Goal: Task Accomplishment & Management: Complete application form

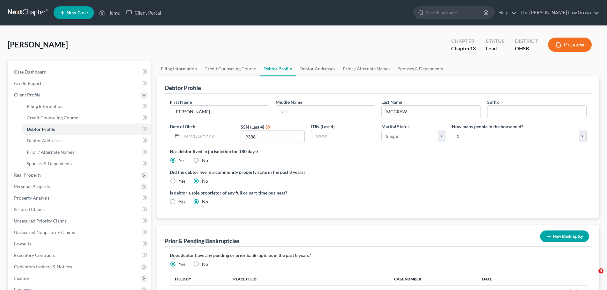
select select "0"
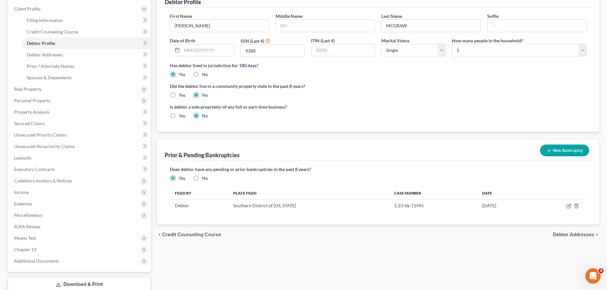
scroll to position [96, 0]
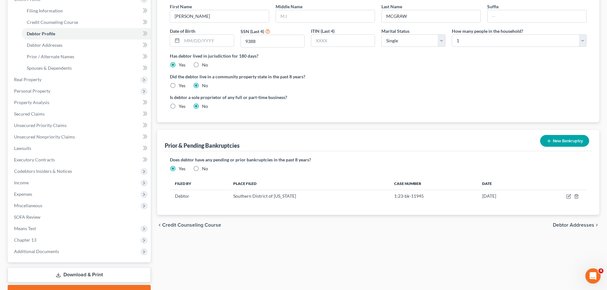
click at [576, 221] on div "chevron_left Credit Counseling Course Debtor Addresses chevron_right" at bounding box center [378, 225] width 442 height 20
click at [574, 226] on span "Debtor Addresses" at bounding box center [573, 225] width 41 height 5
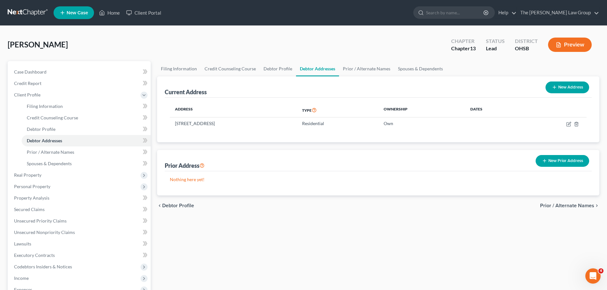
click at [561, 204] on span "Prior / Alternate Names" at bounding box center [567, 205] width 54 height 5
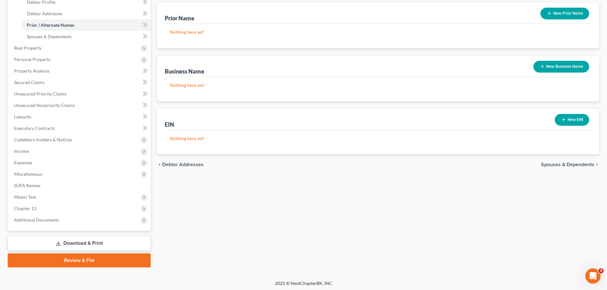
scroll to position [129, 0]
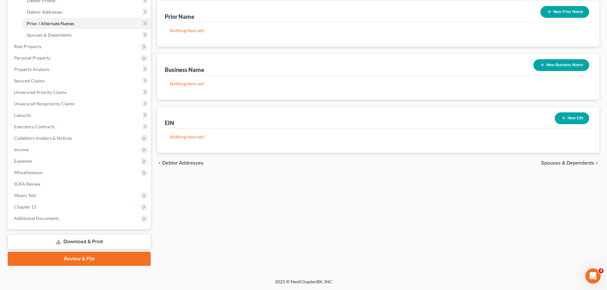
click at [565, 164] on span "Spouses & Dependents" at bounding box center [567, 163] width 53 height 5
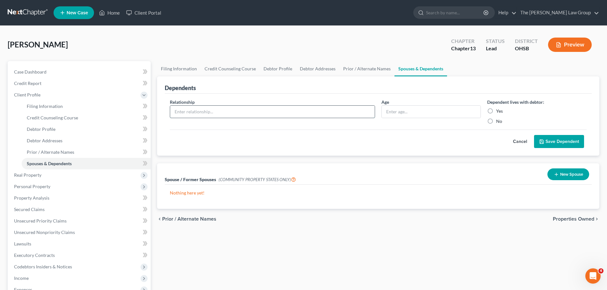
click at [359, 114] on input "text" at bounding box center [272, 112] width 204 height 12
click at [359, 110] on input "text" at bounding box center [272, 112] width 204 height 12
type input "m"
click at [496, 120] on label "No" at bounding box center [499, 121] width 6 height 6
click at [498, 120] on input "No" at bounding box center [500, 120] width 4 height 4
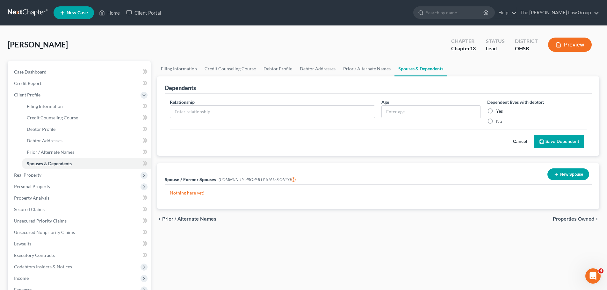
radio input "true"
click at [550, 141] on button "Save Dependent" at bounding box center [559, 141] width 50 height 13
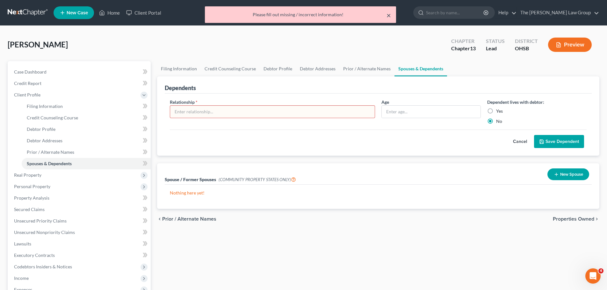
click at [387, 16] on button "×" at bounding box center [388, 15] width 4 height 8
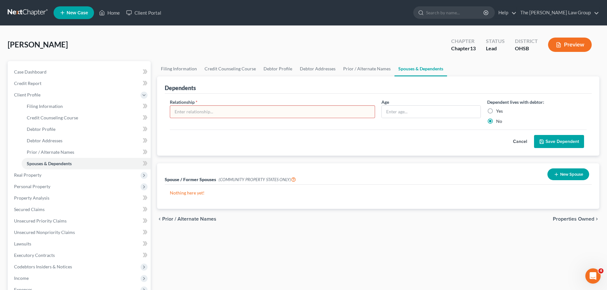
click at [574, 219] on span "Properties Owned" at bounding box center [573, 219] width 41 height 5
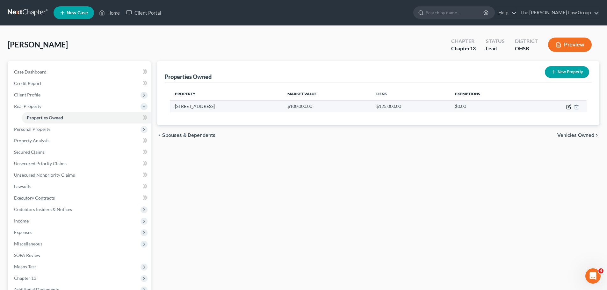
click at [567, 105] on icon "button" at bounding box center [568, 106] width 5 height 5
select select "36"
select select "30"
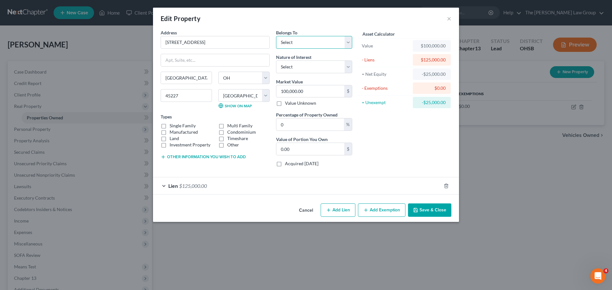
click at [296, 46] on select "Select Debtor 1 Only Debtor 2 Only Debtor 1 And Debtor 2 Only At Least One Of T…" at bounding box center [314, 42] width 76 height 13
select select "0"
click at [276, 36] on select "Select Debtor 1 Only Debtor 2 Only Debtor 1 And Debtor 2 Only At Least One Of T…" at bounding box center [314, 42] width 76 height 13
click at [301, 66] on select "Select Fee Simple Joint Tenant Life Estate Equitable Interest Future Interest T…" at bounding box center [314, 67] width 76 height 13
select select "0"
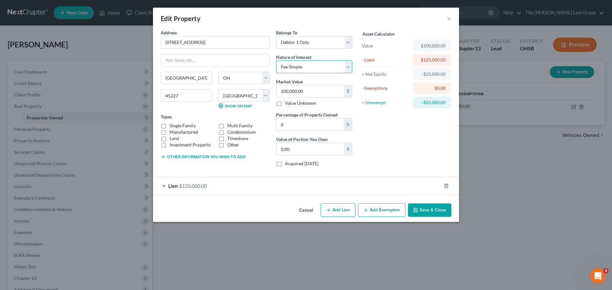
click at [276, 61] on select "Select Fee Simple Joint Tenant Life Estate Equitable Interest Future Interest T…" at bounding box center [314, 67] width 76 height 13
click at [316, 122] on input "0" at bounding box center [310, 124] width 68 height 12
type input "1"
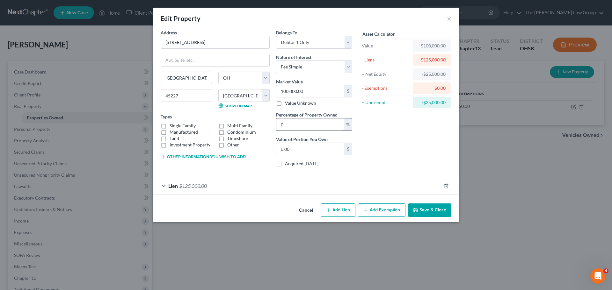
type input "1,000.00"
type input "10"
type input "10,000.00"
type input "100"
type input "100,000.00"
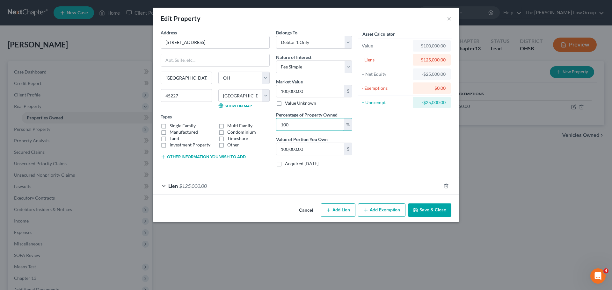
type input "100"
click at [399, 157] on div "Asset Calculator Value $100,000.00 - Liens $125,000.00 = Net Equity -$25,000.00…" at bounding box center [404, 100] width 99 height 143
click at [285, 163] on label "Acquired [DATE]" at bounding box center [301, 164] width 33 height 6
click at [287, 163] on input "Acquired [DATE]" at bounding box center [289, 163] width 4 height 4
click at [285, 163] on label "Acquired [DATE]" at bounding box center [301, 164] width 33 height 6
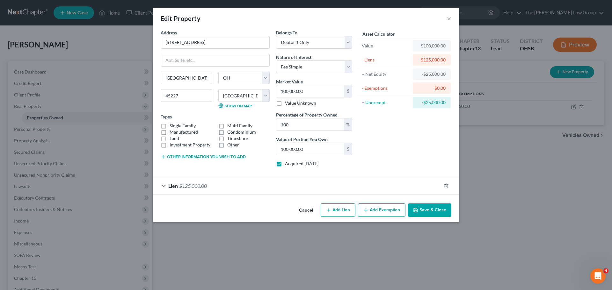
click at [287, 163] on input "Acquired [DATE]" at bounding box center [289, 163] width 4 height 4
checkbox input "false"
click at [169, 125] on label "Single Family" at bounding box center [182, 126] width 26 height 6
click at [172, 125] on input "Single Family" at bounding box center [174, 125] width 4 height 4
checkbox input "true"
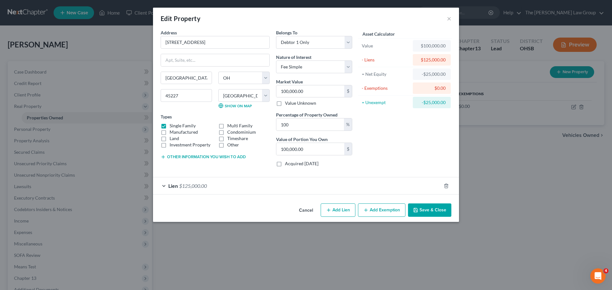
click at [374, 211] on button "Add Exemption" at bounding box center [381, 210] width 47 height 13
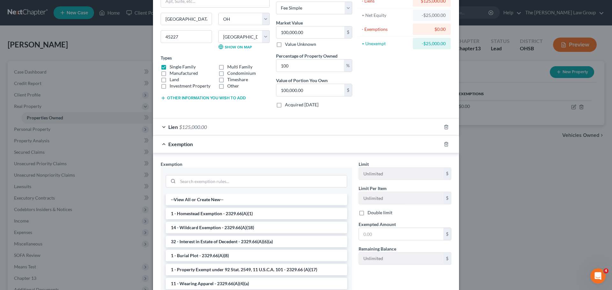
scroll to position [64, 0]
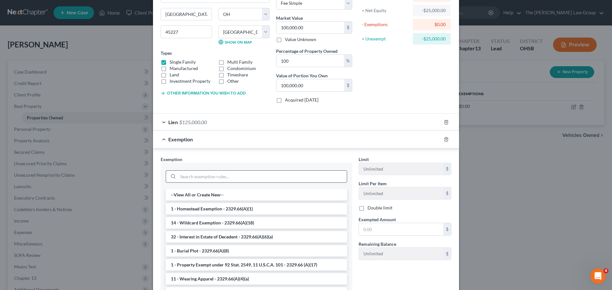
click at [203, 177] on input "search" at bounding box center [262, 177] width 169 height 12
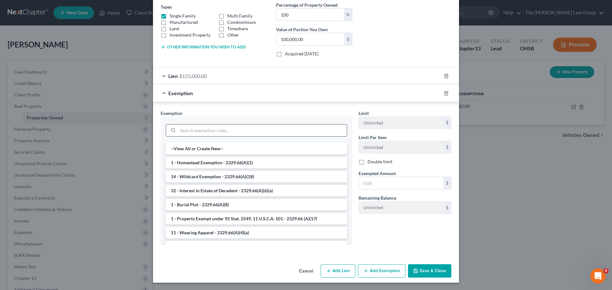
scroll to position [110, 0]
click at [243, 164] on li "1 - Homestead Exemption - 2329.66(A)(1)" at bounding box center [256, 162] width 181 height 11
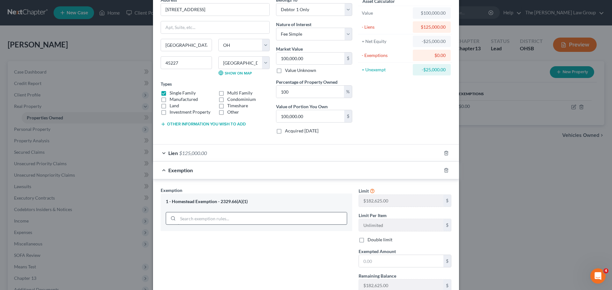
scroll to position [48, 0]
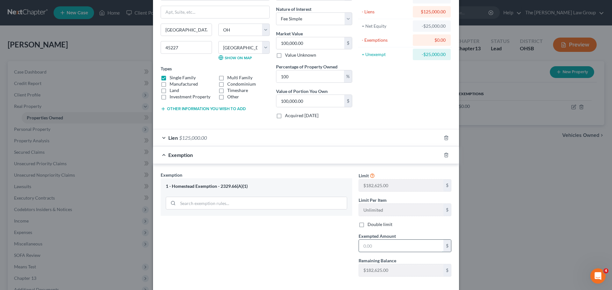
click at [373, 241] on input "text" at bounding box center [401, 246] width 84 height 12
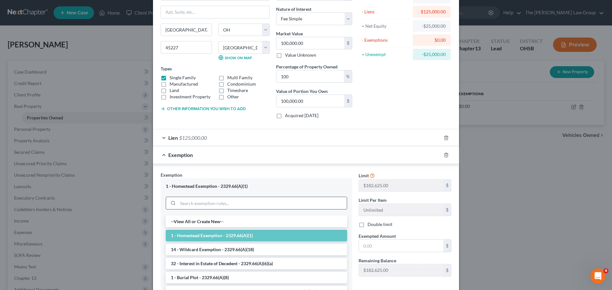
click at [210, 206] on input "search" at bounding box center [262, 203] width 169 height 12
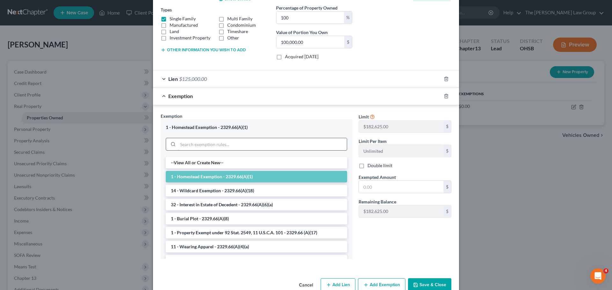
scroll to position [112, 0]
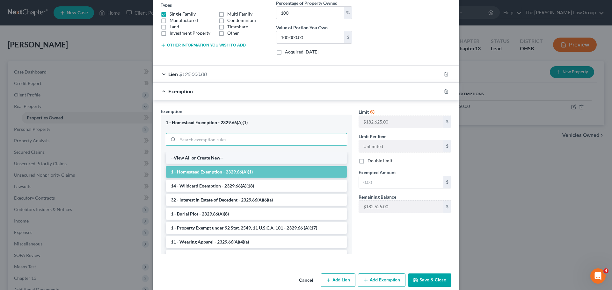
click at [201, 157] on li "--View All or Create New--" at bounding box center [256, 157] width 181 height 11
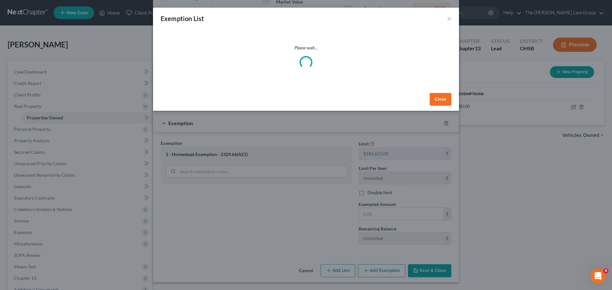
scroll to position [80, 0]
select select "37"
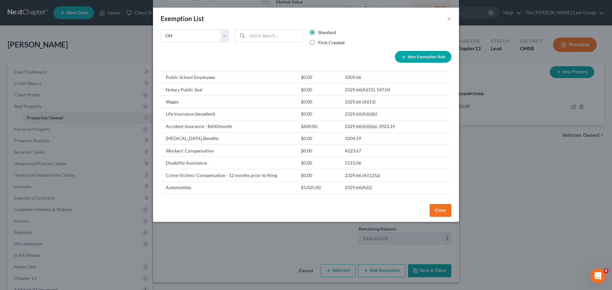
scroll to position [625, 0]
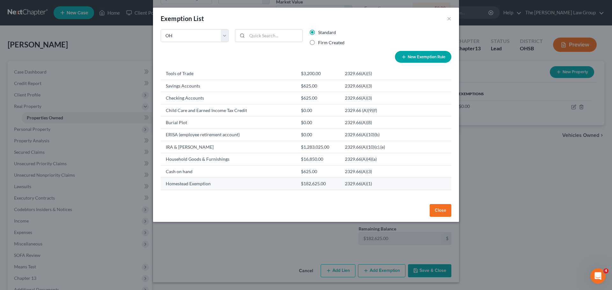
click at [340, 185] on td "2329.66(A)(1)" at bounding box center [370, 184] width 61 height 12
click at [179, 187] on td "Homestead Exemption" at bounding box center [228, 184] width 135 height 12
click at [185, 184] on td "Homestead Exemption" at bounding box center [228, 184] width 135 height 12
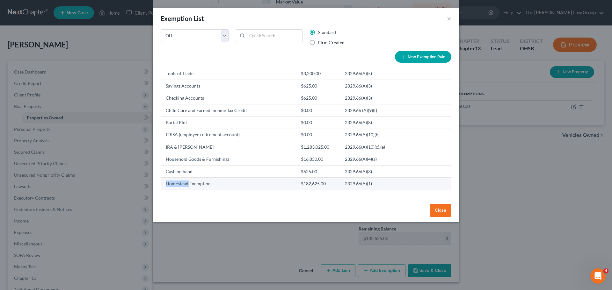
click at [185, 184] on td "Homestead Exemption" at bounding box center [228, 184] width 135 height 12
click at [438, 207] on button "Close" at bounding box center [440, 210] width 22 height 13
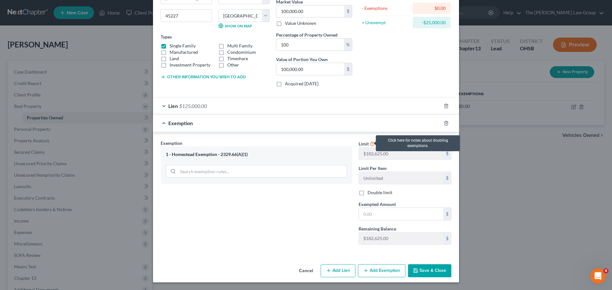
click at [369, 144] on icon at bounding box center [371, 143] width 5 height 6
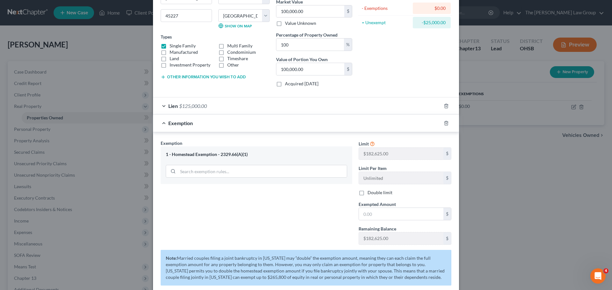
scroll to position [112, 0]
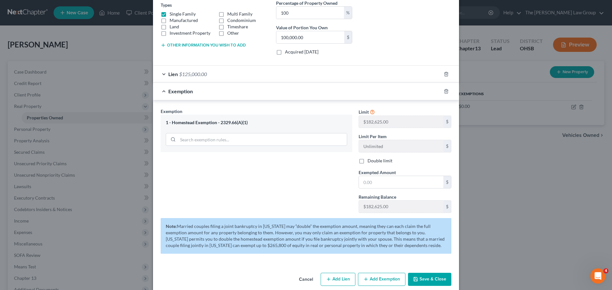
click at [276, 204] on div "Exemption Set must be selected for CA. Exemption * 1 - Homestead Exemption - 23…" at bounding box center [256, 163] width 198 height 110
click at [431, 277] on button "Save & Close" at bounding box center [429, 279] width 43 height 13
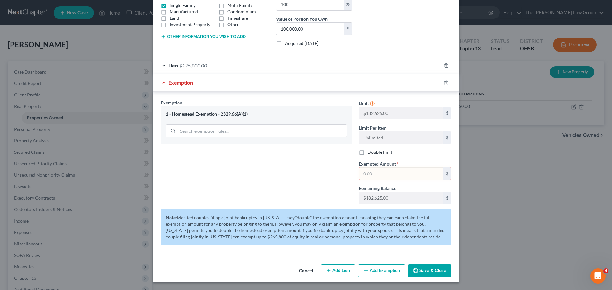
scroll to position [89, 0]
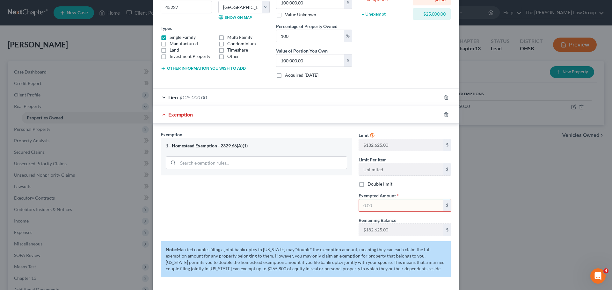
click at [164, 115] on div "Exemption" at bounding box center [297, 114] width 288 height 17
click at [161, 114] on div "Exemption" at bounding box center [297, 114] width 288 height 17
click at [389, 205] on input "text" at bounding box center [401, 205] width 84 height 12
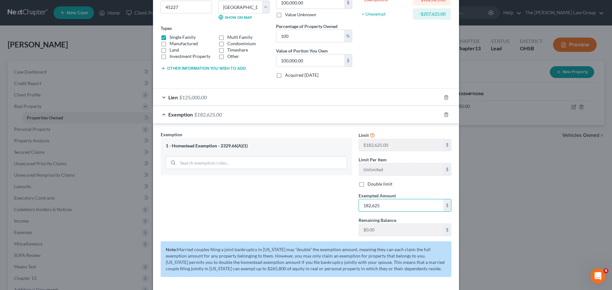
type input "182,625"
click at [312, 218] on div "Exemption Set must be selected for CA. Exemption * 1 - Homestead Exemption - 23…" at bounding box center [256, 186] width 198 height 110
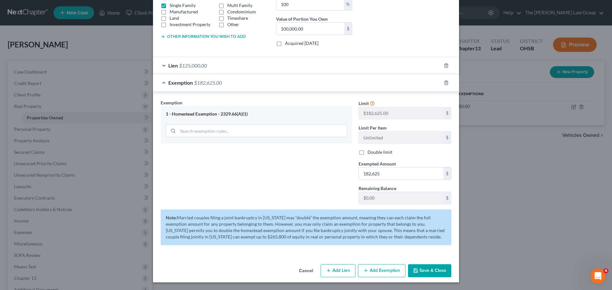
click at [434, 270] on button "Save & Close" at bounding box center [429, 270] width 43 height 13
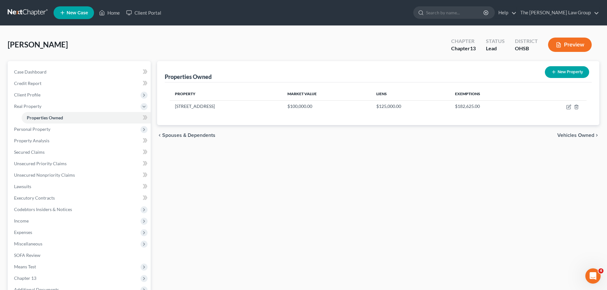
click at [571, 137] on span "Vehicles Owned" at bounding box center [575, 135] width 37 height 5
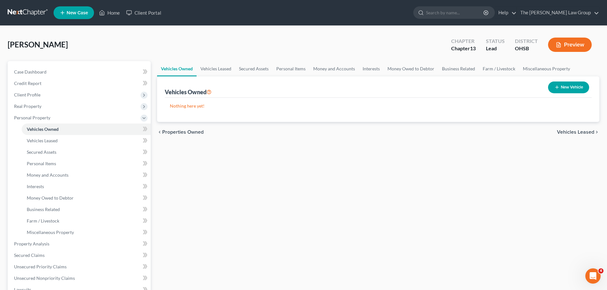
click at [576, 132] on span "Vehicles Leased" at bounding box center [575, 132] width 37 height 5
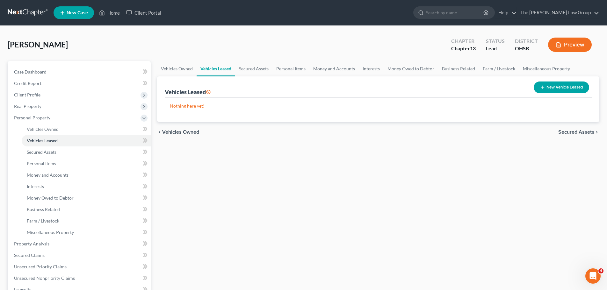
click at [576, 132] on span "Secured Assets" at bounding box center [576, 132] width 36 height 5
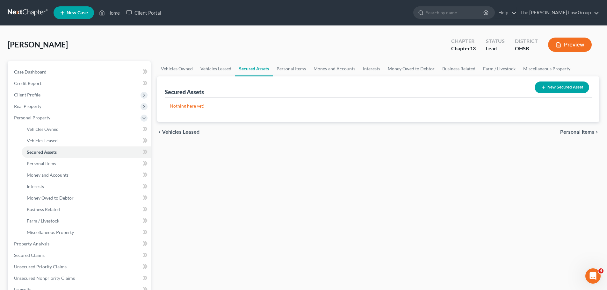
click at [576, 132] on span "Personal Items" at bounding box center [577, 132] width 34 height 5
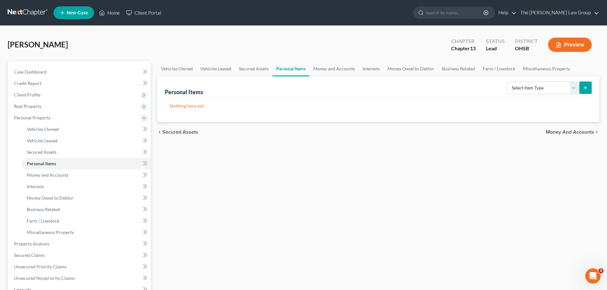
click at [573, 130] on span "Money and Accounts" at bounding box center [570, 132] width 48 height 5
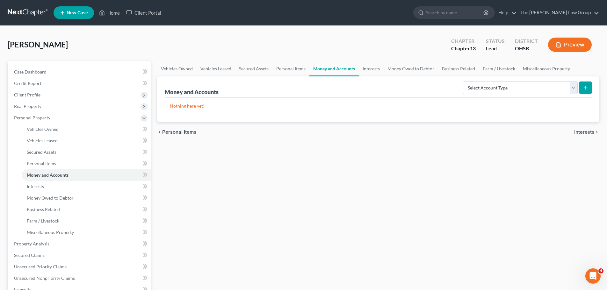
click at [586, 132] on span "Interests" at bounding box center [584, 132] width 20 height 5
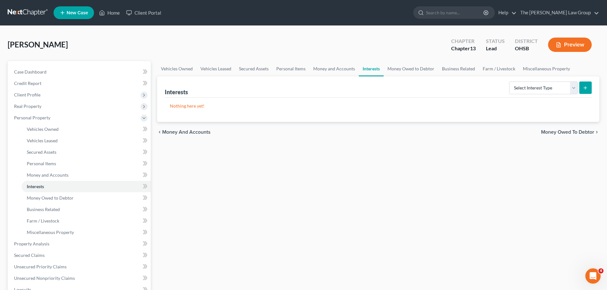
click at [575, 133] on span "Money Owed to Debtor" at bounding box center [567, 132] width 53 height 5
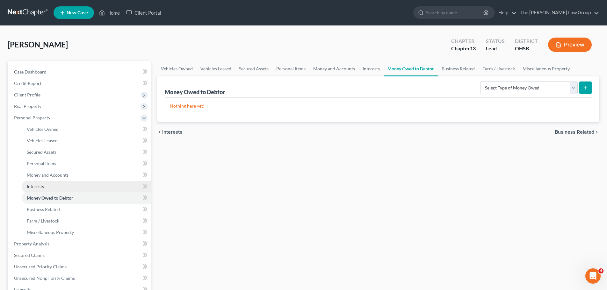
click at [38, 185] on span "Interests" at bounding box center [35, 186] width 17 height 5
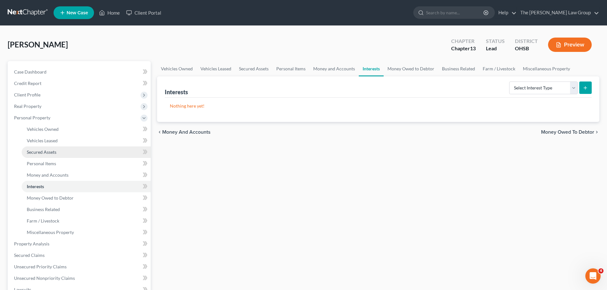
click at [47, 151] on span "Secured Assets" at bounding box center [42, 151] width 30 height 5
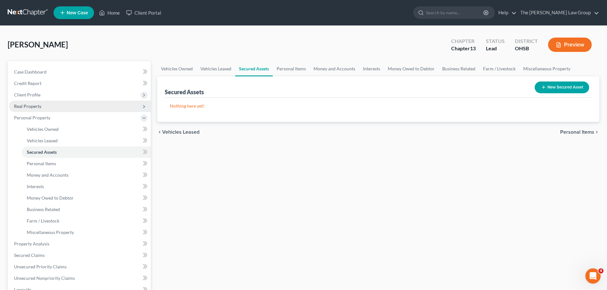
click at [37, 108] on span "Real Property" at bounding box center [27, 106] width 27 height 5
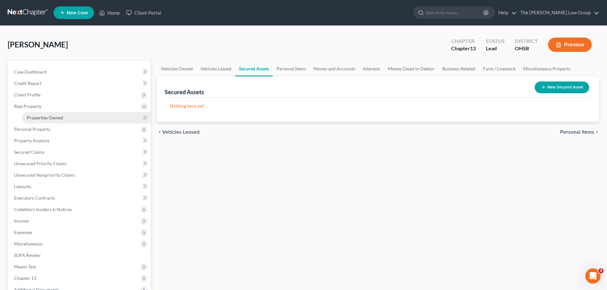
click at [46, 119] on span "Properties Owned" at bounding box center [45, 117] width 36 height 5
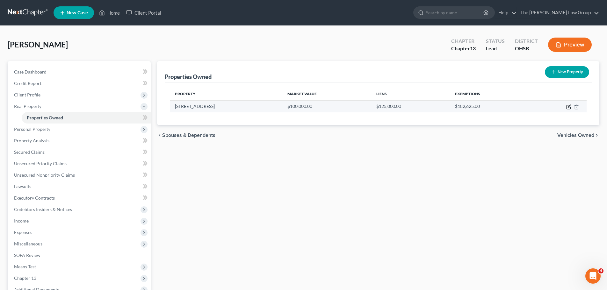
click at [568, 107] on icon "button" at bounding box center [568, 106] width 5 height 5
select select "36"
select select "30"
select select "0"
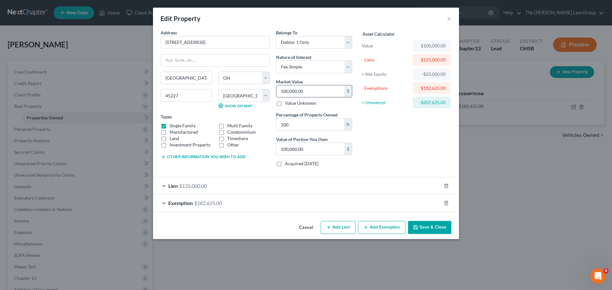
click at [328, 91] on input "100,000.00" at bounding box center [310, 91] width 68 height 12
click at [315, 152] on input "100,000.00" at bounding box center [310, 149] width 68 height 12
type input "0.00"
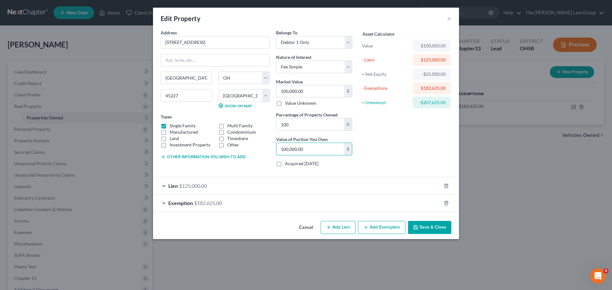
type input "1"
type input "0.01"
type input "14"
type input "0.14"
type input "142"
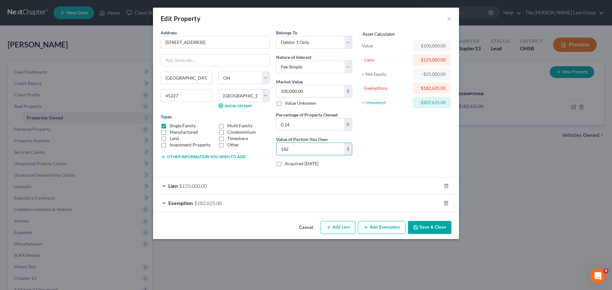
type input "1.43"
type input "1,425"
type input "14.25"
type input "14,250"
type input "142.50"
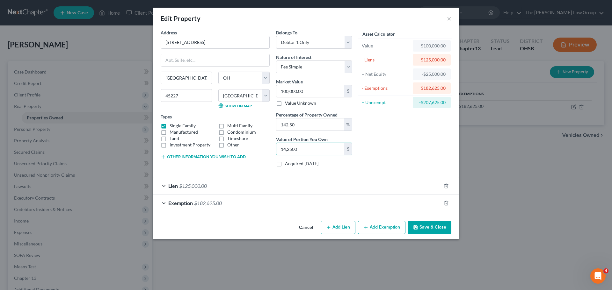
type input "142,500"
type input "1425"
type input "1,425,000"
type input "142.50"
type input "142,500"
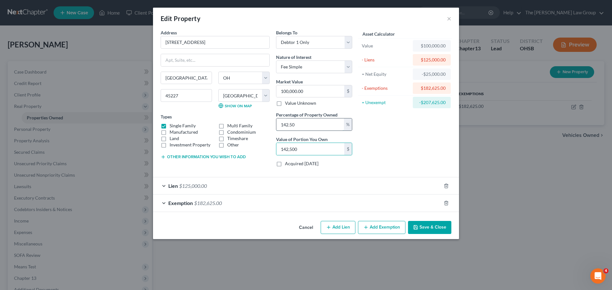
click at [307, 126] on input "142.50" at bounding box center [310, 124] width 68 height 12
type input "1"
type input "1,000.00"
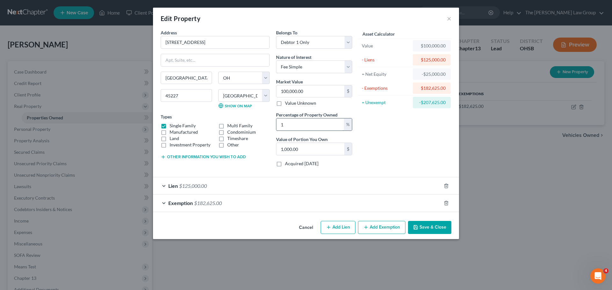
type input "10"
type input "10,000.00"
type input "100"
type input "100,000.00"
type input "1000"
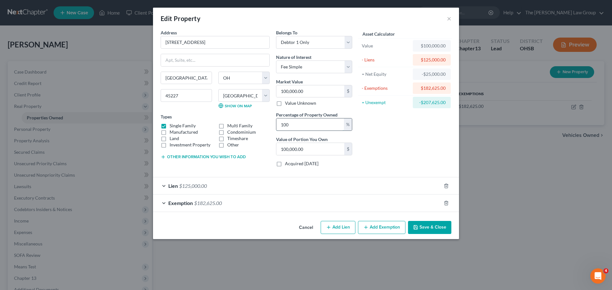
type input "1,000,000.00"
type input "100"
type input "100,000.00"
type input "100"
click at [300, 178] on div "Lien $125,000.00" at bounding box center [297, 185] width 288 height 17
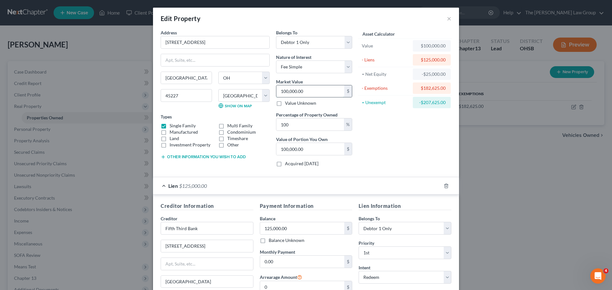
type input "6"
type input "6.00"
type input "60"
type input "60.00"
type input "600"
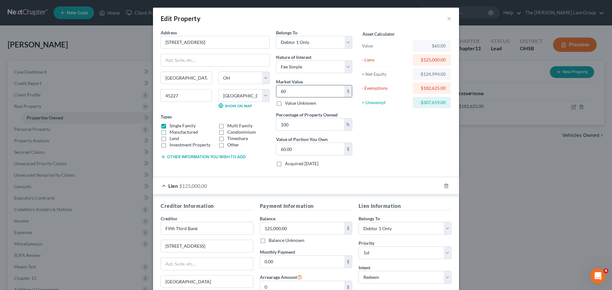
type input "600.00"
type input "6000"
type input "6,000.00"
type input "6,0000"
type input "60,000.00"
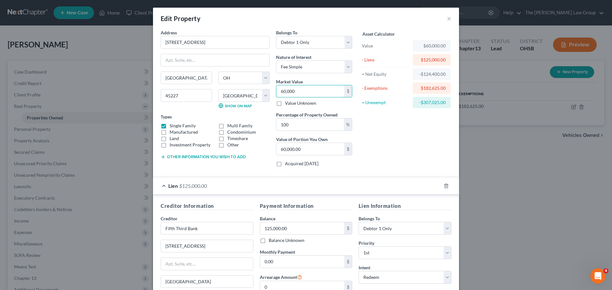
type input "60,000"
click at [265, 172] on form "Address * [GEOGRAPHIC_DATA] [GEOGRAPHIC_DATA] [US_STATE][GEOGRAPHIC_DATA] [GEOG…" at bounding box center [306, 191] width 290 height 324
type input "0"
click at [310, 149] on input "0" at bounding box center [310, 149] width 68 height 12
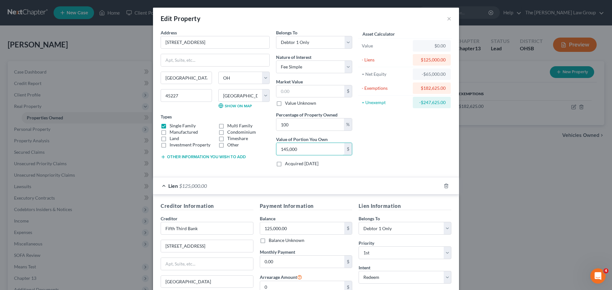
type input "145,000"
click at [161, 156] on icon "button" at bounding box center [163, 156] width 5 height 5
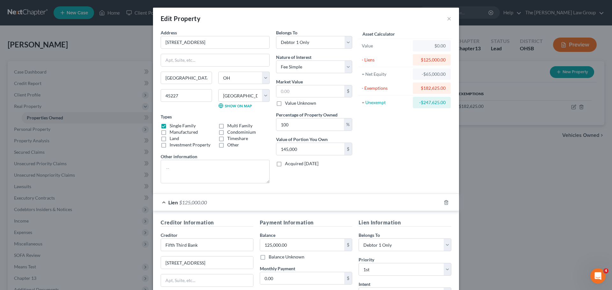
click at [285, 103] on label "Value Unknown" at bounding box center [300, 103] width 31 height 6
click at [287, 103] on input "Value Unknown" at bounding box center [289, 102] width 4 height 4
checkbox input "true"
type input "0.00"
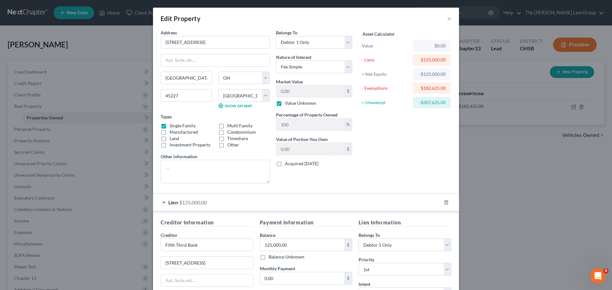
click at [285, 103] on label "Value Unknown" at bounding box center [300, 103] width 31 height 6
click at [287, 103] on input "Value Unknown" at bounding box center [289, 102] width 4 height 4
checkbox input "false"
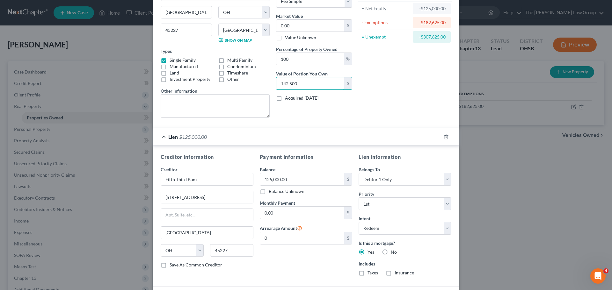
scroll to position [96, 0]
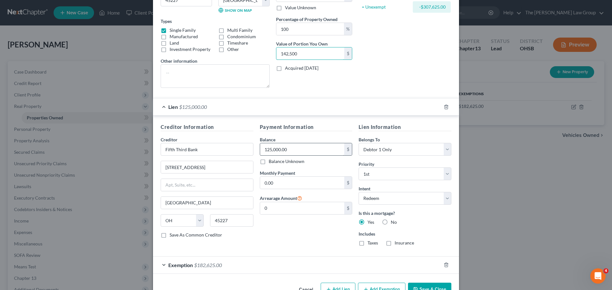
type input "142,500"
type input "Fifth Third Bank"
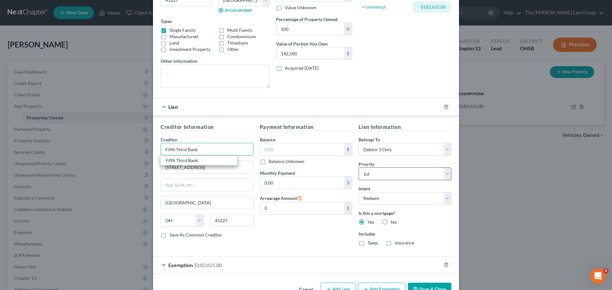
scroll to position [114, 0]
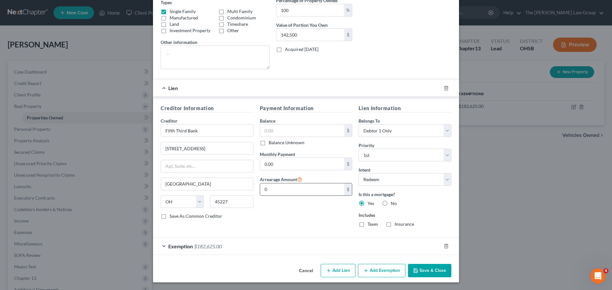
click at [273, 186] on input "0" at bounding box center [302, 189] width 84 height 12
type input "48,500"
click at [274, 219] on div "Payment Information Balance $ Balance Unknown Balance Undetermined $ Balance Un…" at bounding box center [305, 168] width 99 height 128
click at [169, 216] on label "Save As Common Creditor" at bounding box center [195, 216] width 53 height 6
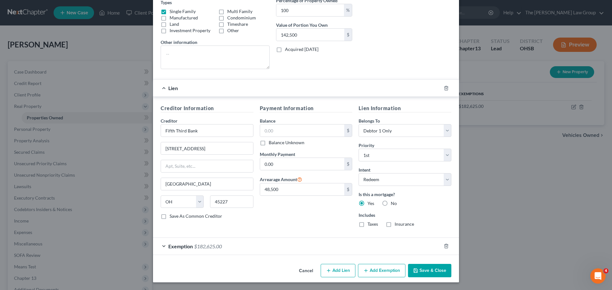
click at [172, 216] on input "Save As Common Creditor" at bounding box center [174, 215] width 4 height 4
checkbox input "true"
click at [289, 130] on input "text" at bounding box center [302, 131] width 84 height 12
type input "142,500"
click at [279, 220] on div "Payment Information Balance 142,500.00 $ Balance Unknown Balance Undetermined 1…" at bounding box center [305, 168] width 99 height 128
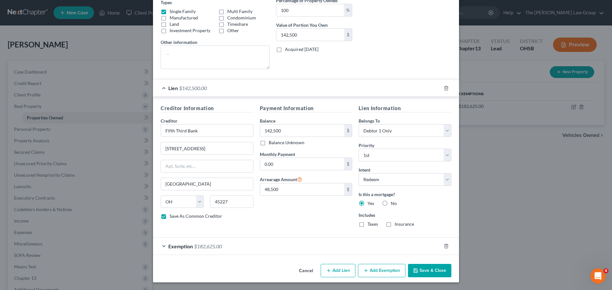
click at [423, 271] on button "Save & Close" at bounding box center [429, 270] width 43 height 13
checkbox input "false"
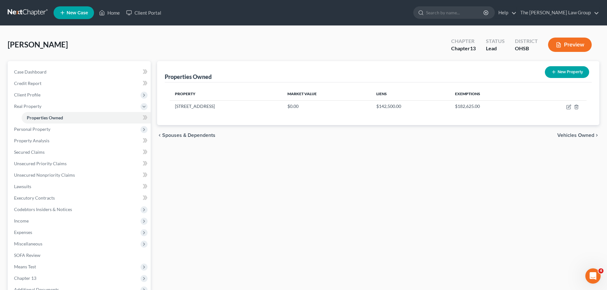
click at [570, 38] on button "Preview" at bounding box center [570, 45] width 44 height 14
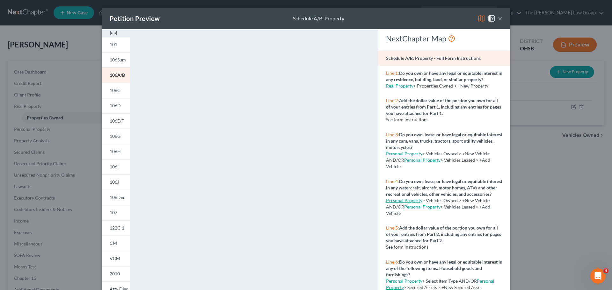
click at [497, 20] on button "×" at bounding box center [499, 19] width 4 height 8
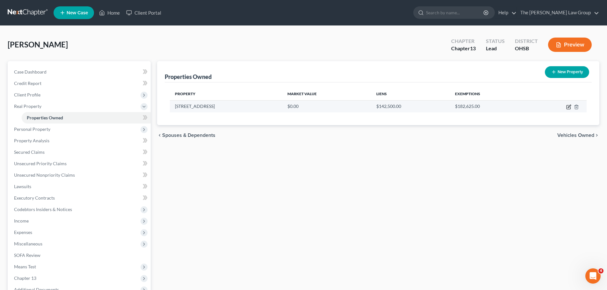
click at [567, 106] on icon "button" at bounding box center [568, 106] width 5 height 5
select select "36"
select select "30"
select select "0"
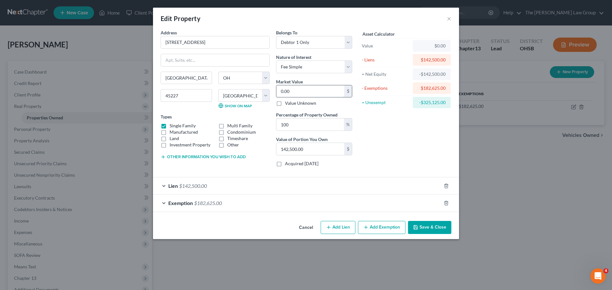
click at [290, 89] on input "0.00" at bounding box center [310, 91] width 68 height 12
type input "1"
type input "1.00"
type input "14"
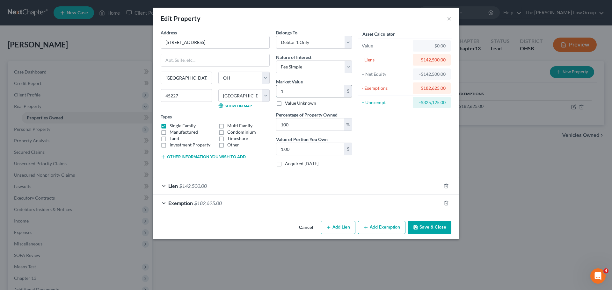
type input "14.00"
type input "142"
type input "142.00"
type input "1425"
type input "1,425.00"
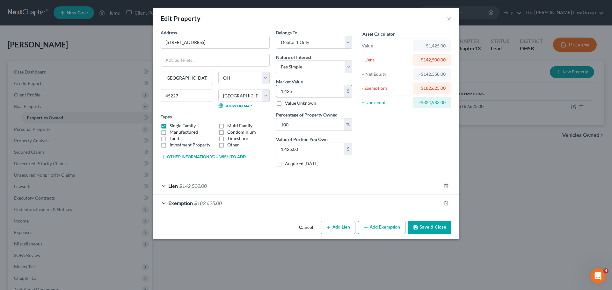
type input "1,4250"
type input "14,250.00"
type input "14,2500"
type input "142,500.00"
type input "142,500"
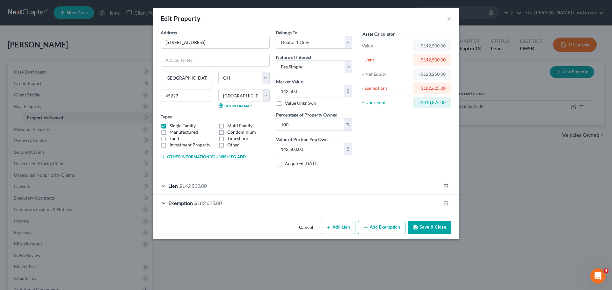
click at [399, 141] on div "Asset Calculator Value $142,500.00 - Liens $142,500.00 = Net Equity -$128,250.0…" at bounding box center [404, 100] width 99 height 143
click at [426, 226] on button "Save & Close" at bounding box center [429, 227] width 43 height 13
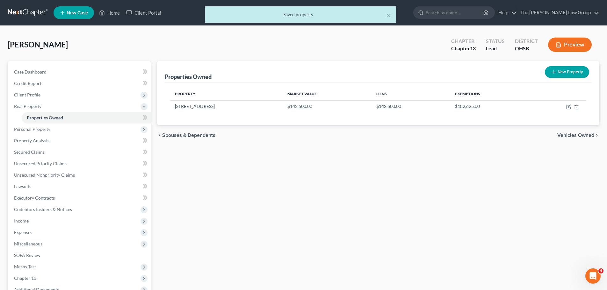
click at [571, 44] on button "Preview" at bounding box center [570, 45] width 44 height 14
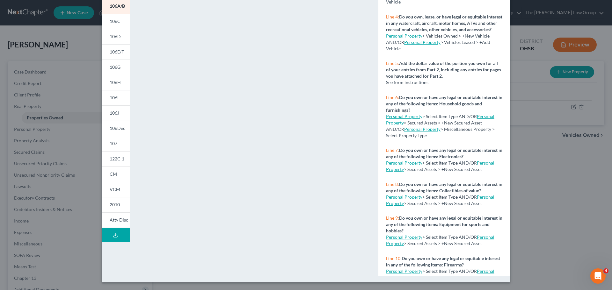
scroll to position [0, 0]
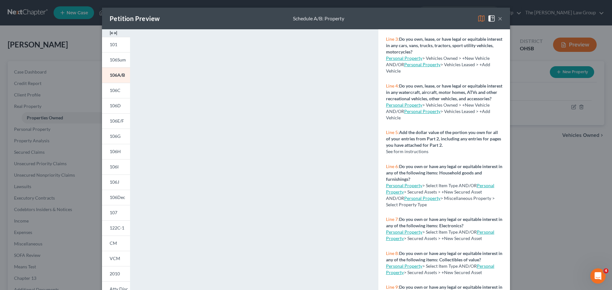
click at [497, 21] on button "×" at bounding box center [499, 19] width 4 height 8
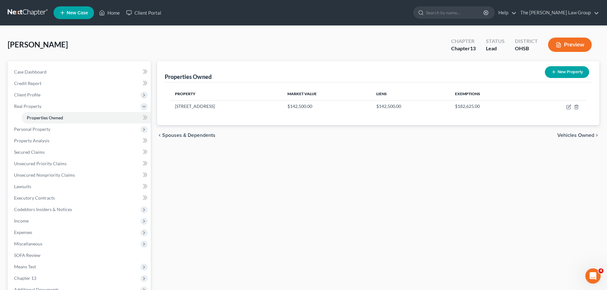
drag, startPoint x: 379, startPoint y: 101, endPoint x: 531, endPoint y: 143, distance: 157.1
click at [526, 144] on div "chevron_left Spouses & Dependents Vehicles Owned chevron_right" at bounding box center [378, 135] width 442 height 20
click at [564, 133] on span "Vehicles Owned" at bounding box center [575, 135] width 37 height 5
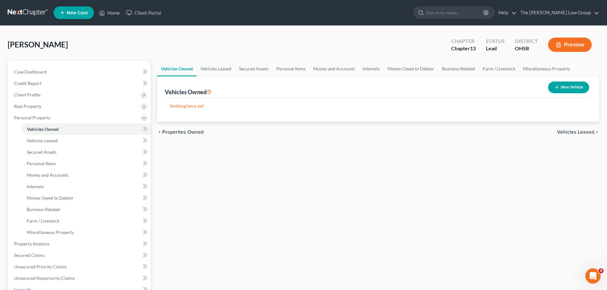
click at [564, 133] on span "Vehicles Leased" at bounding box center [575, 132] width 37 height 5
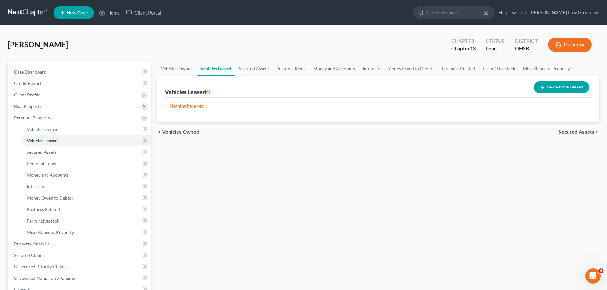
click at [564, 133] on span "Secured Assets" at bounding box center [576, 132] width 36 height 5
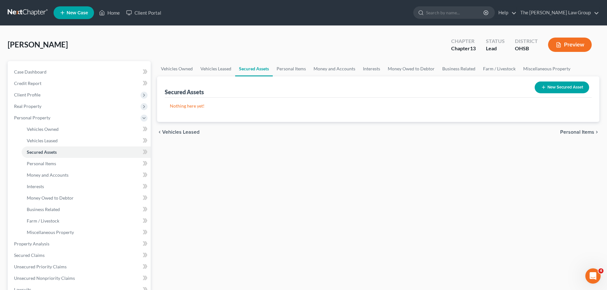
click at [189, 131] on span "Vehicles Leased" at bounding box center [180, 132] width 37 height 5
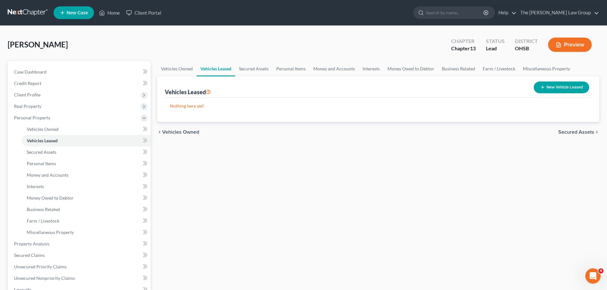
click at [573, 131] on span "Secured Assets" at bounding box center [576, 132] width 36 height 5
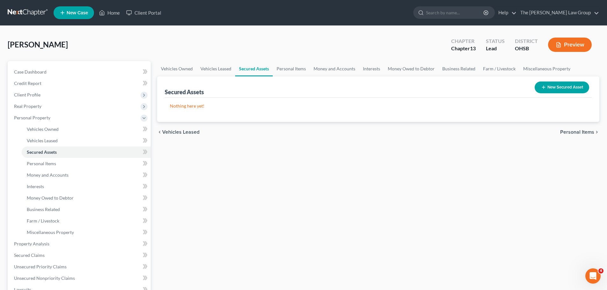
click at [558, 90] on button "New Secured Asset" at bounding box center [561, 88] width 54 height 12
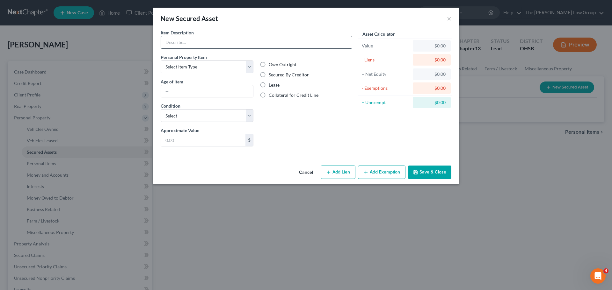
click at [188, 41] on input "text" at bounding box center [256, 42] width 191 height 12
click at [307, 173] on button "Cancel" at bounding box center [306, 172] width 24 height 13
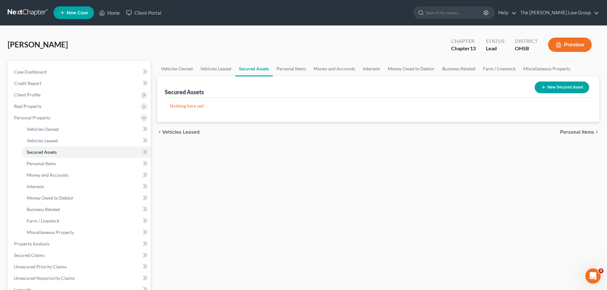
click at [571, 44] on button "Preview" at bounding box center [570, 45] width 44 height 14
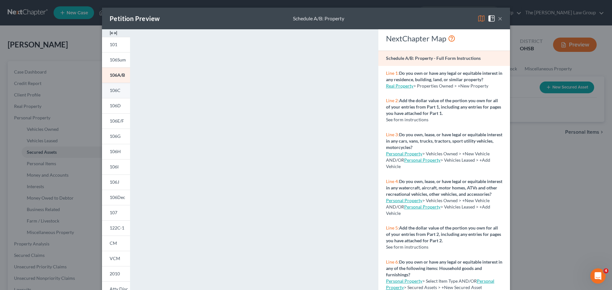
click at [111, 91] on span "106C" at bounding box center [115, 90] width 11 height 5
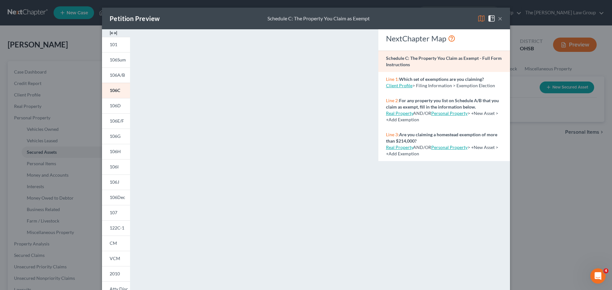
scroll to position [32, 0]
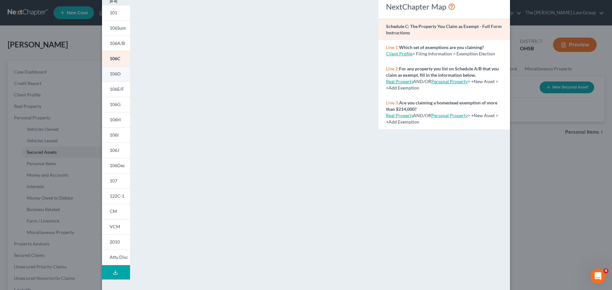
click at [113, 73] on span "106D" at bounding box center [115, 73] width 11 height 5
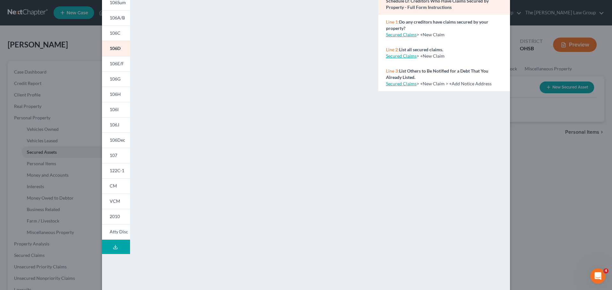
scroll to position [64, 0]
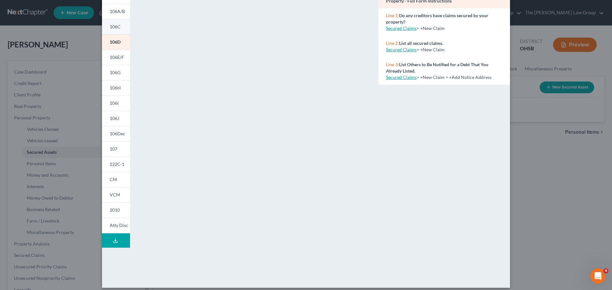
click at [112, 24] on span "106C" at bounding box center [115, 26] width 11 height 5
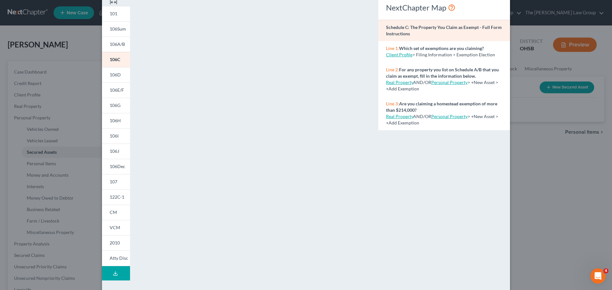
scroll to position [0, 0]
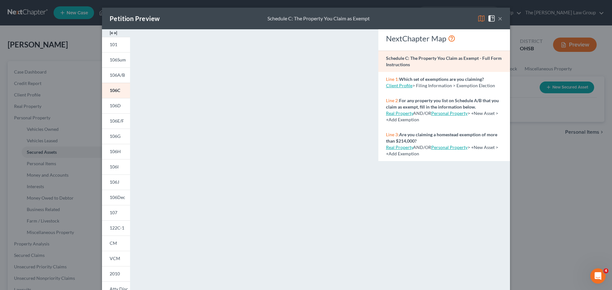
click at [499, 17] on button "×" at bounding box center [499, 19] width 4 height 8
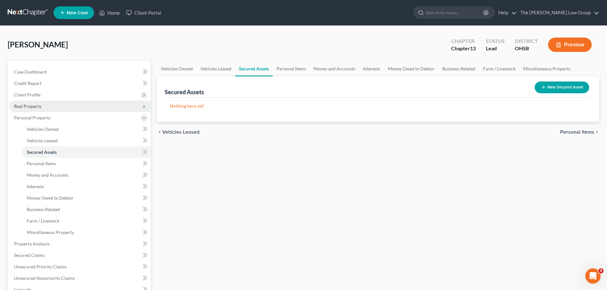
click at [41, 109] on span "Real Property" at bounding box center [80, 106] width 142 height 11
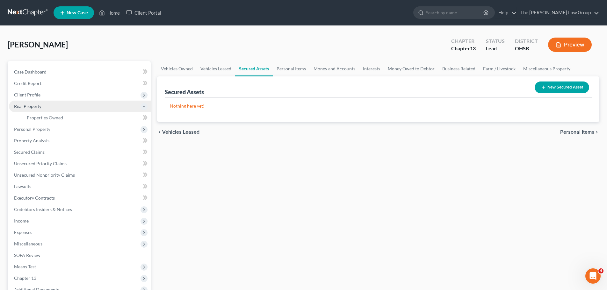
click at [41, 109] on span "Real Property" at bounding box center [80, 106] width 142 height 11
click at [45, 107] on span "Real Property" at bounding box center [80, 106] width 142 height 11
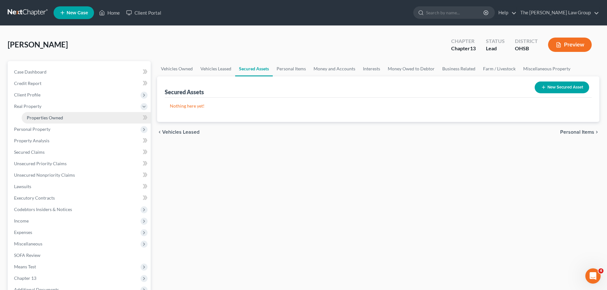
click at [55, 118] on span "Properties Owned" at bounding box center [45, 117] width 36 height 5
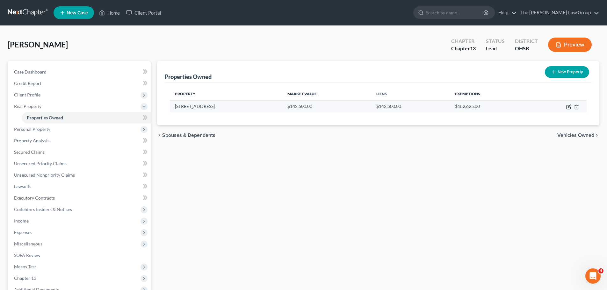
click at [566, 108] on icon "button" at bounding box center [568, 107] width 4 height 4
select select "36"
select select "30"
select select "0"
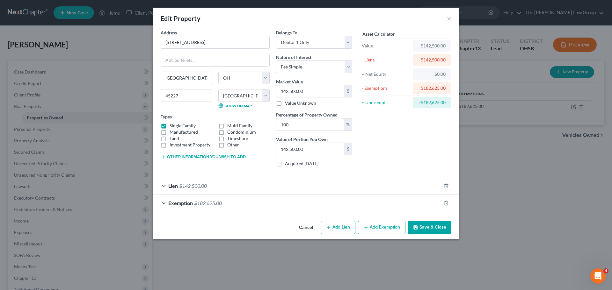
click at [419, 224] on button "Save & Close" at bounding box center [429, 227] width 43 height 13
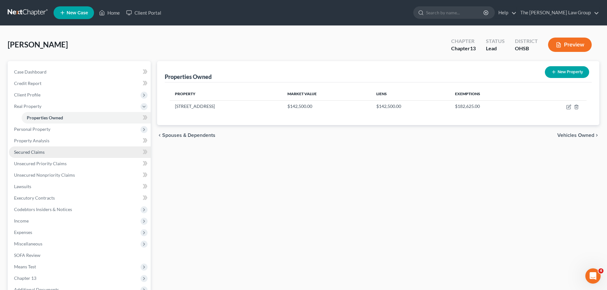
click at [41, 149] on span "Secured Claims" at bounding box center [29, 151] width 31 height 5
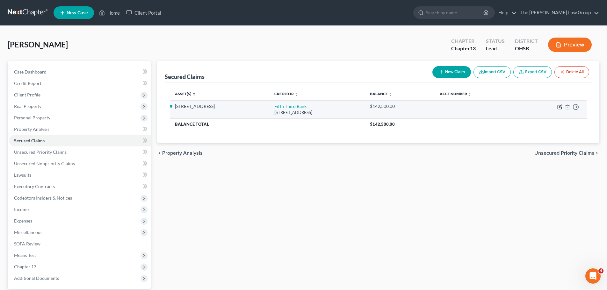
click at [561, 108] on icon "button" at bounding box center [559, 106] width 5 height 5
select select "36"
select select "2"
select select "1"
select select "0"
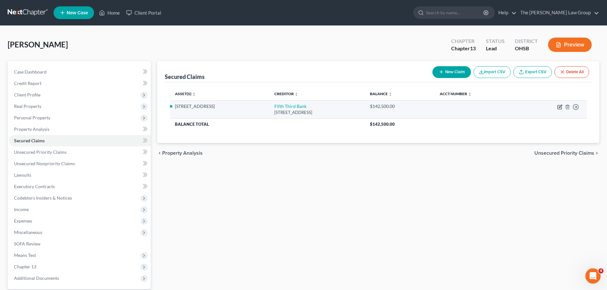
select select "0"
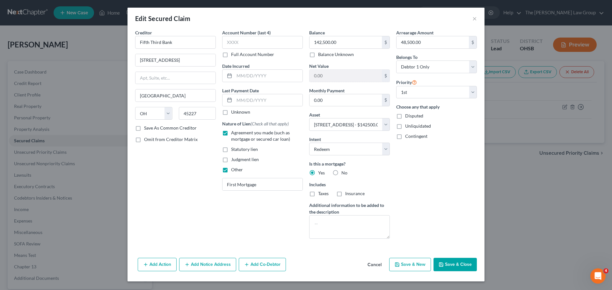
click at [448, 266] on button "Save & Close" at bounding box center [454, 264] width 43 height 13
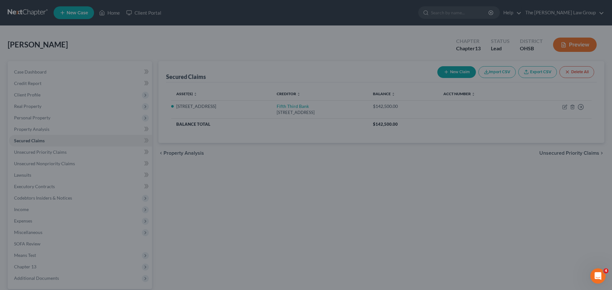
select select "2"
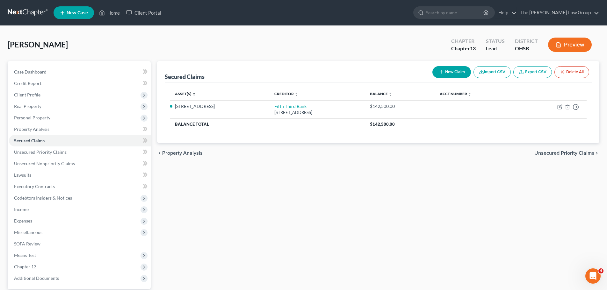
click at [559, 42] on icon "button" at bounding box center [558, 45] width 6 height 6
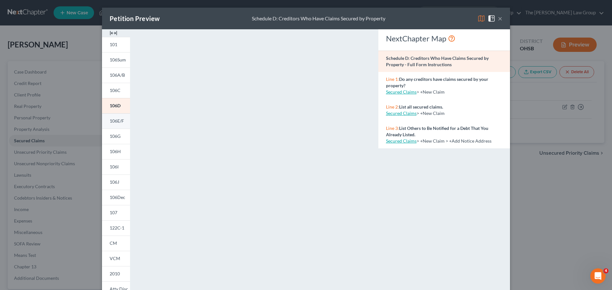
click at [118, 118] on span "106E/F" at bounding box center [117, 120] width 14 height 5
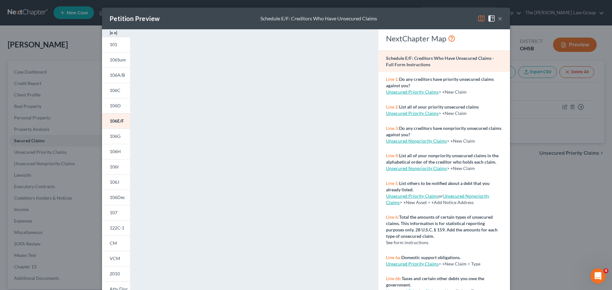
scroll to position [69, 0]
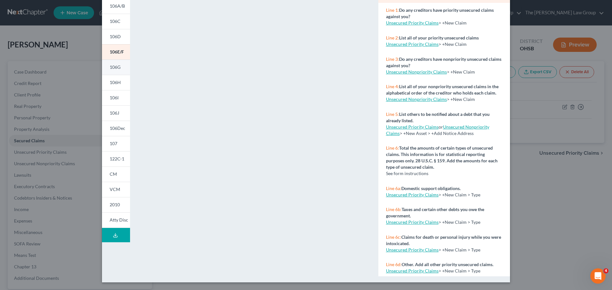
click at [109, 64] on link "106G" at bounding box center [116, 67] width 28 height 15
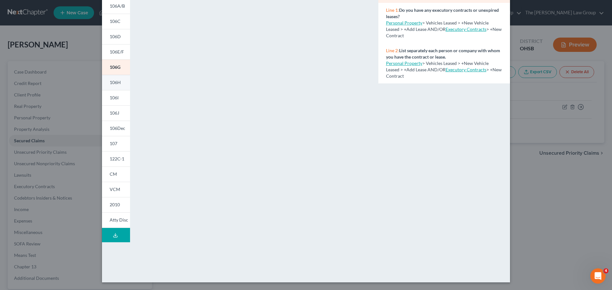
click at [116, 94] on link "106I" at bounding box center [116, 97] width 28 height 15
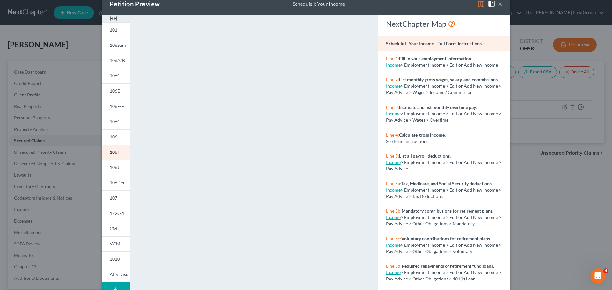
scroll to position [5, 0]
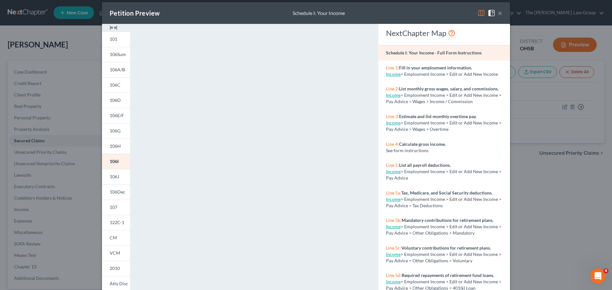
click at [498, 15] on button "×" at bounding box center [499, 13] width 4 height 8
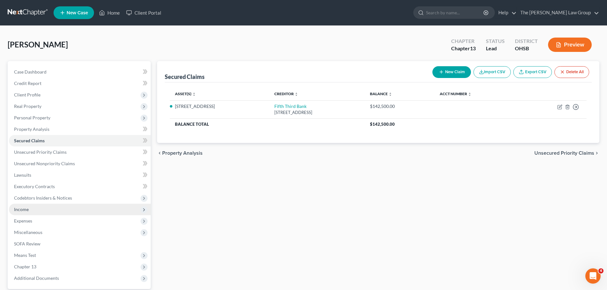
click at [26, 209] on span "Income" at bounding box center [21, 209] width 15 height 5
click at [18, 208] on span "Income" at bounding box center [21, 209] width 15 height 5
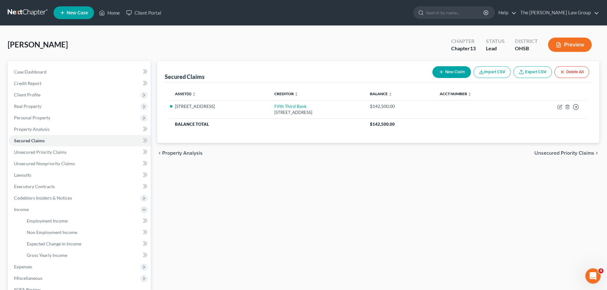
click at [571, 153] on span "Unsecured Priority Claims" at bounding box center [564, 153] width 60 height 5
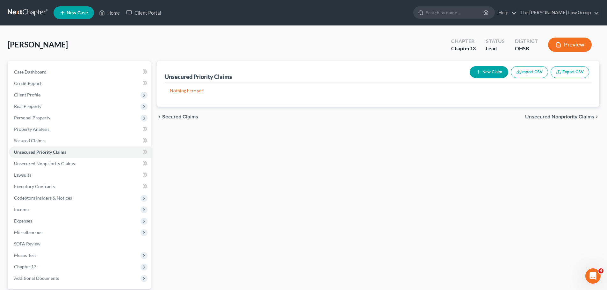
click at [567, 114] on span "Unsecured Nonpriority Claims" at bounding box center [559, 116] width 69 height 5
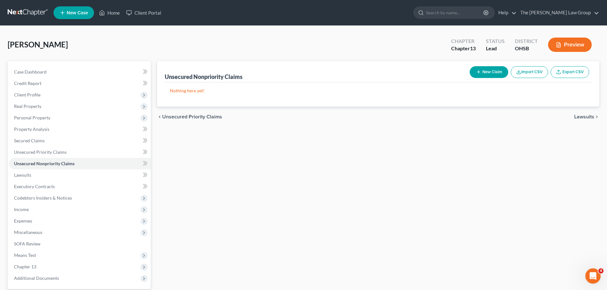
click at [586, 116] on span "Lawsuits" at bounding box center [584, 116] width 20 height 5
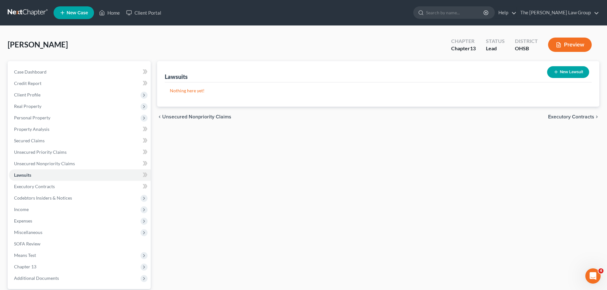
click at [586, 116] on span "Executory Contracts" at bounding box center [571, 116] width 46 height 5
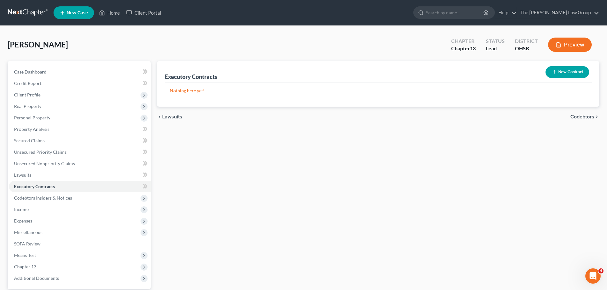
click at [586, 116] on span "Codebtors" at bounding box center [582, 116] width 24 height 5
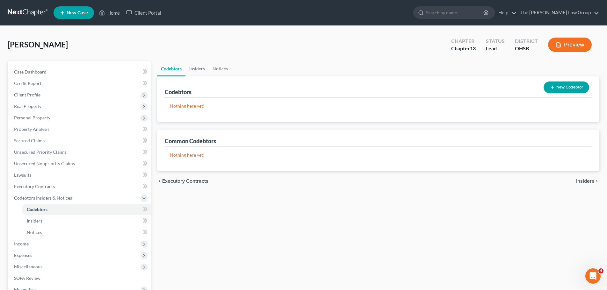
click at [589, 179] on span "Insiders" at bounding box center [585, 181] width 18 height 5
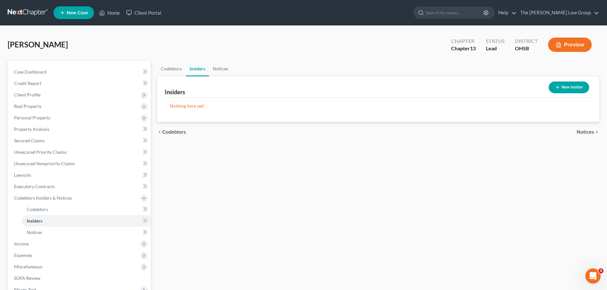
click at [580, 89] on button "New Insider" at bounding box center [568, 88] width 40 height 12
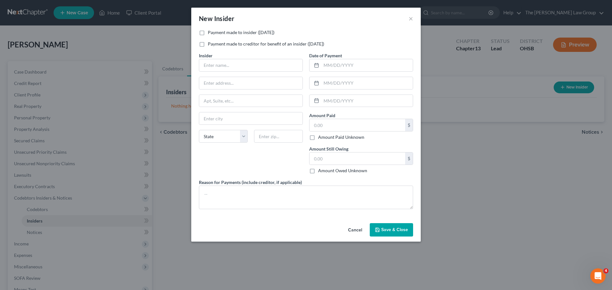
click at [355, 232] on button "Cancel" at bounding box center [355, 230] width 24 height 13
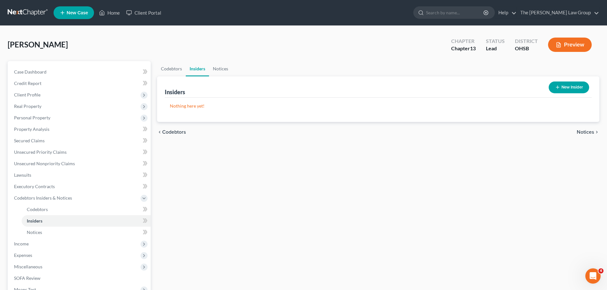
click at [588, 132] on span "Notices" at bounding box center [585, 132] width 18 height 5
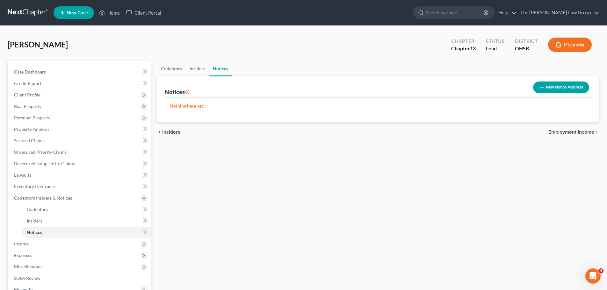
click at [568, 132] on span "Employment Income" at bounding box center [571, 132] width 46 height 5
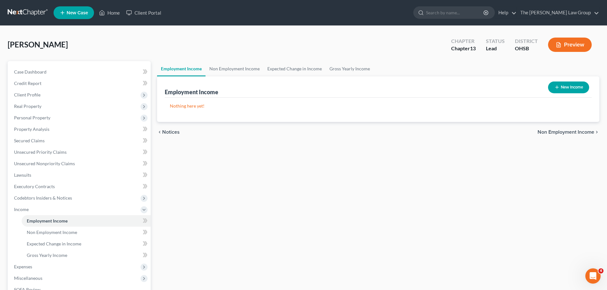
click at [564, 86] on button "New Income" at bounding box center [568, 88] width 41 height 12
select select "0"
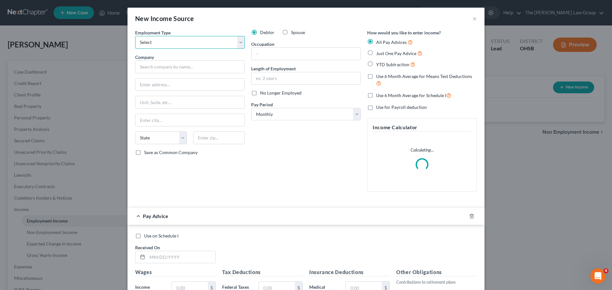
click at [167, 37] on select "Select Full or [DEMOGRAPHIC_DATA] Employment Self Employment" at bounding box center [190, 42] width 110 height 13
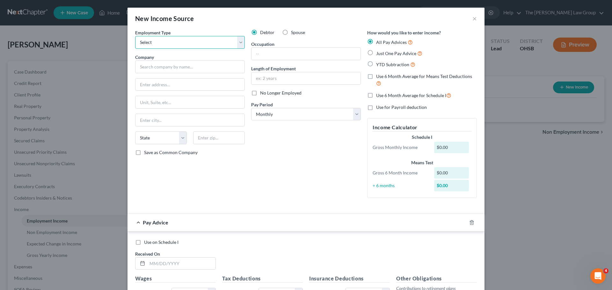
select select "0"
click at [135, 36] on select "Select Full or [DEMOGRAPHIC_DATA] Employment Self Employment" at bounding box center [190, 42] width 110 height 13
click at [170, 63] on input "text" at bounding box center [190, 67] width 110 height 13
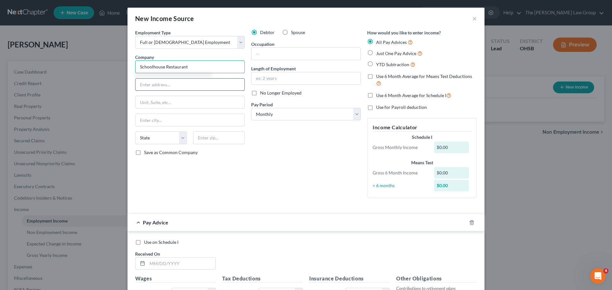
type input "Schoolhouse Restaurant"
click at [169, 79] on input "text" at bounding box center [189, 85] width 109 height 12
click at [192, 84] on input "text" at bounding box center [189, 85] width 109 height 12
type input "[STREET_ADDRESS]"
type input "Camp [PERSON_NAME]"
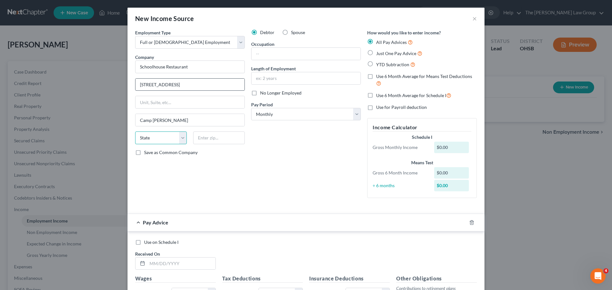
select select "36"
type input "45111"
click at [240, 164] on div "Employment Type * Select Full or [DEMOGRAPHIC_DATA] Employment Self Employment …" at bounding box center [190, 116] width 116 height 174
click at [144, 153] on label "Save as Common Company" at bounding box center [171, 152] width 54 height 6
click at [147, 153] on input "Save as Common Company" at bounding box center [149, 151] width 4 height 4
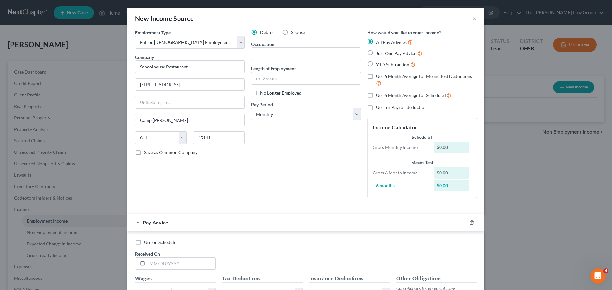
checkbox input "true"
click at [327, 55] on input "text" at bounding box center [305, 54] width 109 height 12
type input "w"
type input "Waitress"
click at [304, 80] on input "text" at bounding box center [305, 78] width 109 height 12
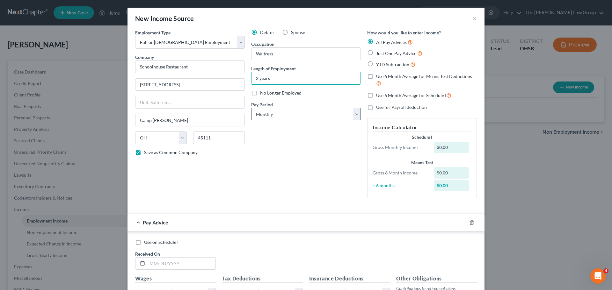
type input "2 years"
click at [312, 110] on select "Select Monthly Twice Monthly Every Other Week Weekly" at bounding box center [306, 114] width 110 height 13
select select "2"
click at [251, 108] on select "Select Monthly Twice Monthly Every Other Week Weekly" at bounding box center [306, 114] width 110 height 13
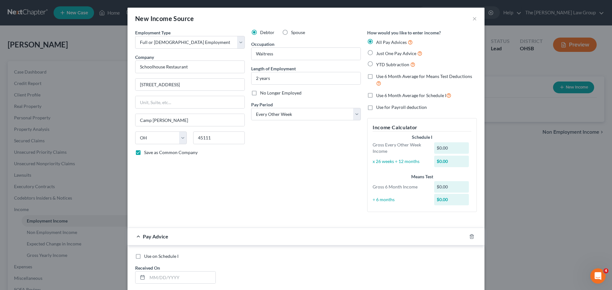
click at [376, 51] on label "Just One Pay Advice" at bounding box center [399, 53] width 46 height 7
click at [378, 51] on input "Just One Pay Advice" at bounding box center [380, 52] width 4 height 4
radio input "true"
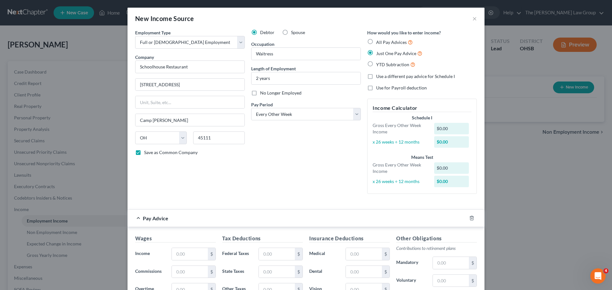
click at [376, 75] on label "Use a different pay advice for Schedule I" at bounding box center [415, 76] width 79 height 6
click at [378, 75] on input "Use a different pay advice for Schedule I" at bounding box center [380, 75] width 4 height 4
click at [376, 78] on label "Use a different pay advice for Schedule I" at bounding box center [415, 76] width 79 height 6
click at [378, 77] on input "Use a different pay advice for Schedule I" at bounding box center [380, 75] width 4 height 4
checkbox input "false"
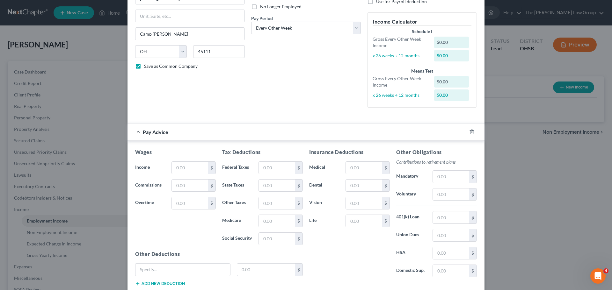
scroll to position [96, 0]
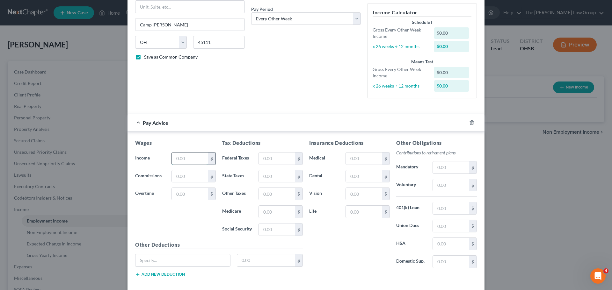
click at [180, 159] on input "text" at bounding box center [190, 159] width 36 height 12
type input "547.08"
click at [185, 193] on input "text" at bounding box center [190, 194] width 36 height 12
type input "679.26"
click at [188, 215] on div "Wages Income * 547.08 $ Commissions $ Overtime 679.26 $" at bounding box center [175, 190] width 87 height 102
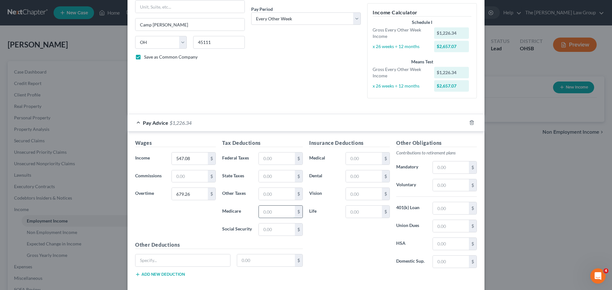
click at [287, 216] on input "text" at bounding box center [277, 212] width 36 height 12
click at [269, 225] on input "text" at bounding box center [277, 230] width 36 height 12
type input "76.03"
click at [371, 258] on div "Insurance Deductions Medical $ Dental $ Vision $ Life $" at bounding box center [349, 206] width 87 height 134
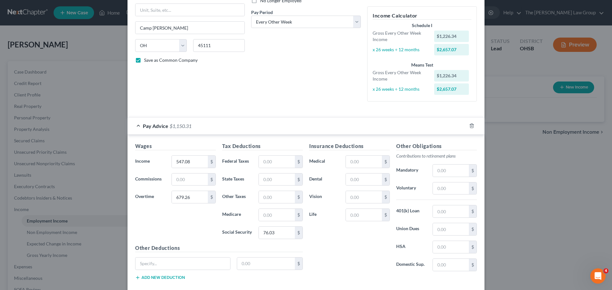
scroll to position [117, 0]
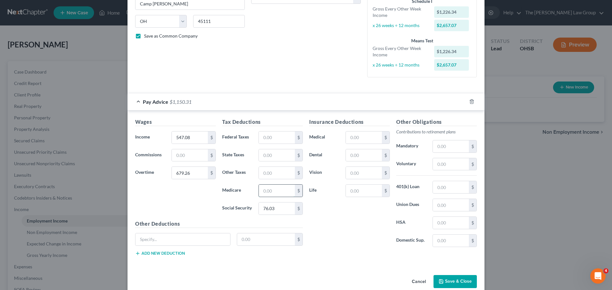
click at [275, 186] on input "text" at bounding box center [277, 191] width 36 height 12
type input "17.78"
click at [357, 235] on div "Insurance Deductions Medical $ Dental $ Vision $ Life $" at bounding box center [349, 185] width 87 height 134
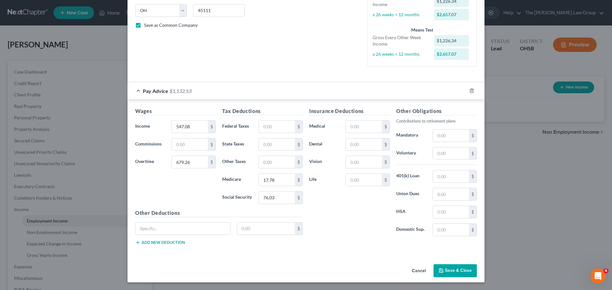
click at [452, 273] on button "Save & Close" at bounding box center [454, 270] width 43 height 13
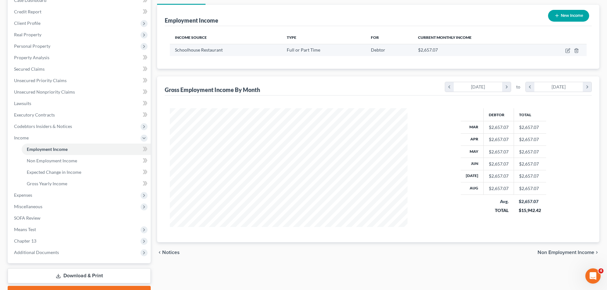
scroll to position [106, 0]
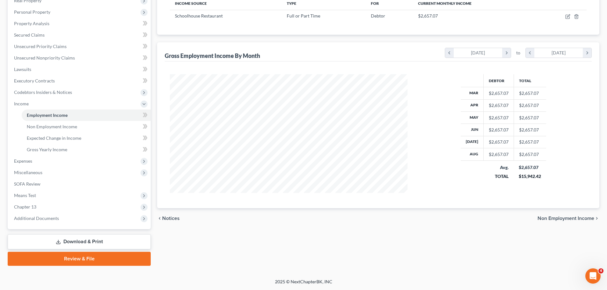
click at [569, 220] on span "Non Employment Income" at bounding box center [565, 218] width 57 height 5
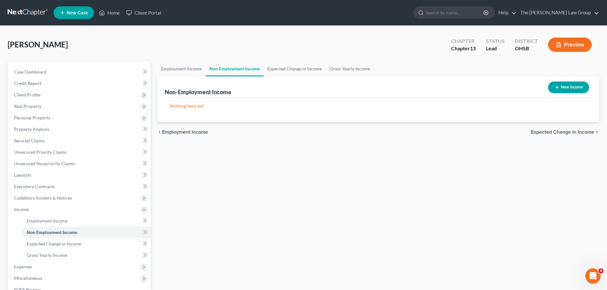
click at [568, 134] on span "Expected Change in Income" at bounding box center [562, 132] width 63 height 5
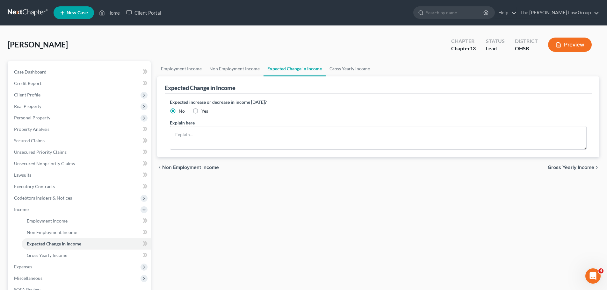
click at [569, 168] on span "Gross Yearly Income" at bounding box center [570, 167] width 47 height 5
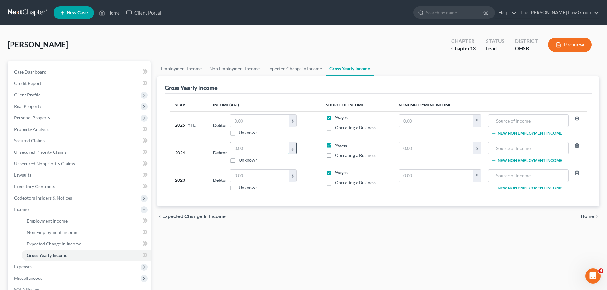
click at [259, 150] on input "text" at bounding box center [259, 148] width 59 height 12
type input "35,000"
click at [259, 173] on input "text" at bounding box center [259, 176] width 59 height 12
click at [259, 173] on input "453" at bounding box center [259, 176] width 59 height 12
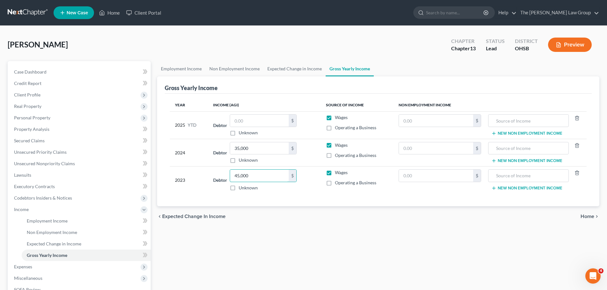
type input "45,000"
click at [264, 207] on div "chevron_left Expected Change in Income Home chevron_right" at bounding box center [378, 216] width 442 height 20
click at [264, 152] on input "35,000" at bounding box center [259, 148] width 59 height 12
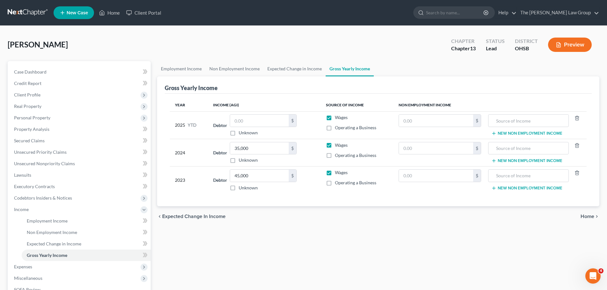
drag, startPoint x: 264, startPoint y: 152, endPoint x: 278, endPoint y: 223, distance: 72.2
click at [278, 223] on div "chevron_left Expected Change in Income Home chevron_right" at bounding box center [378, 216] width 442 height 20
click at [268, 121] on input "text" at bounding box center [259, 121] width 59 height 12
type input "37,000"
click at [379, 235] on div "Employment Income Non Employment Income Expected Change in Income Gross Yearly …" at bounding box center [378, 216] width 448 height 311
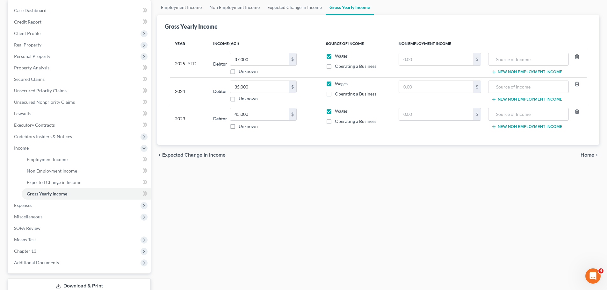
scroll to position [64, 0]
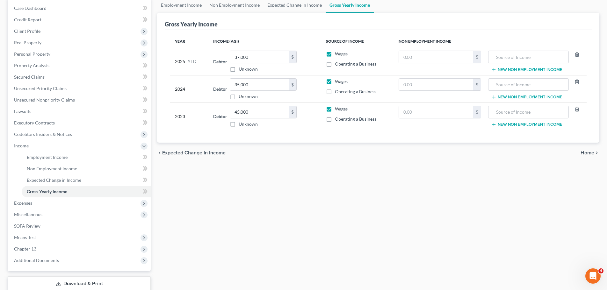
click at [579, 152] on div "chevron_left Expected Change in Income Home chevron_right" at bounding box center [378, 153] width 442 height 20
click at [587, 155] on span "Home" at bounding box center [587, 152] width 14 height 5
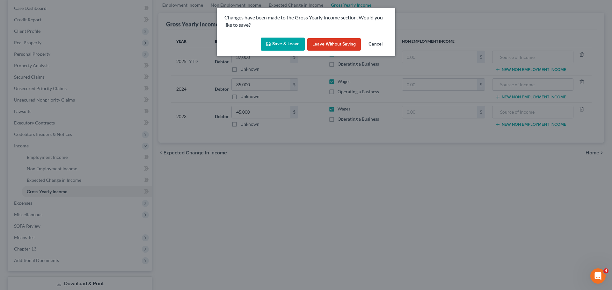
click at [289, 45] on button "Save & Leave" at bounding box center [283, 44] width 44 height 13
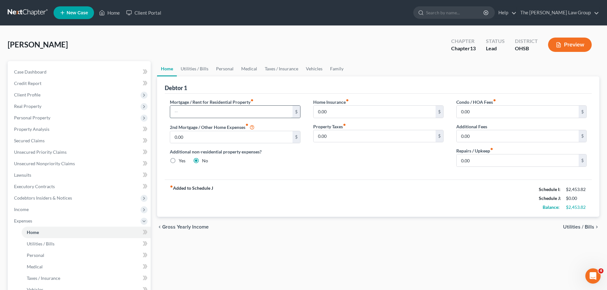
click at [278, 115] on input "text" at bounding box center [231, 112] width 122 height 12
type input "1,200"
click at [301, 178] on div "Mortgage / Rent for Residential Property fiber_manual_record 1,200 $ 2nd Mortga…" at bounding box center [378, 137] width 427 height 86
click at [391, 113] on input "0.00" at bounding box center [374, 112] width 122 height 12
click at [179, 160] on label "Yes" at bounding box center [182, 161] width 7 height 6
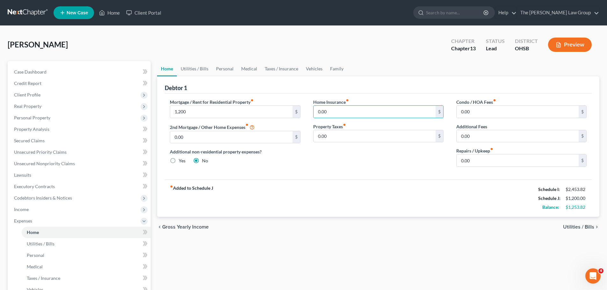
click at [181, 160] on input "Yes" at bounding box center [183, 160] width 4 height 4
radio input "true"
radio input "false"
type input "1,200.00"
click at [202, 161] on label "No" at bounding box center [205, 161] width 6 height 6
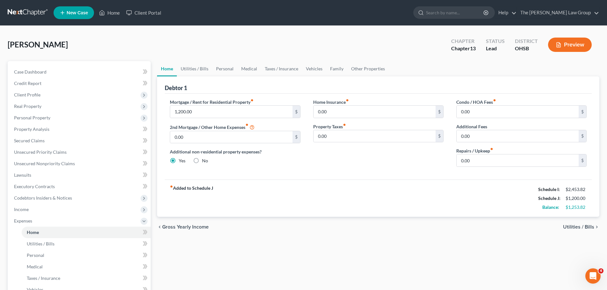
click at [204, 161] on input "No" at bounding box center [206, 160] width 4 height 4
radio input "true"
radio input "false"
click at [576, 225] on span "Utilities / Bills" at bounding box center [578, 227] width 31 height 5
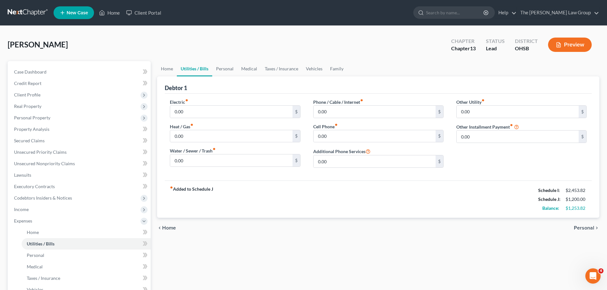
click at [578, 226] on span "Personal" at bounding box center [584, 227] width 20 height 5
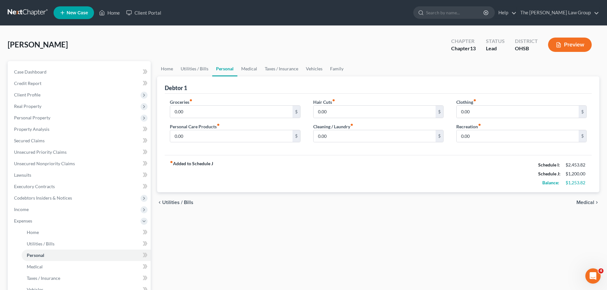
click at [584, 204] on span "Medical" at bounding box center [585, 202] width 18 height 5
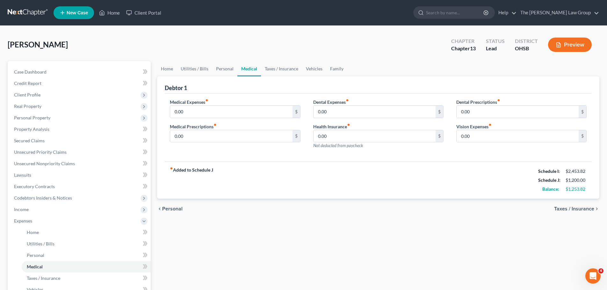
click at [579, 209] on span "Taxes / Insurance" at bounding box center [574, 208] width 40 height 5
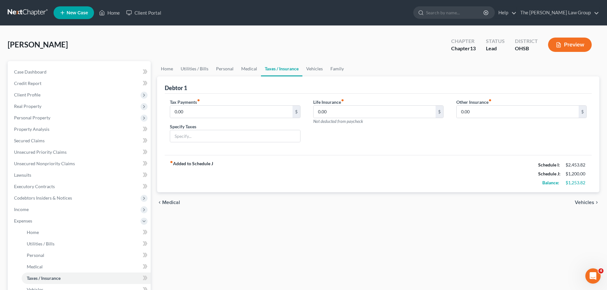
click at [579, 204] on span "Vehicles" at bounding box center [584, 202] width 19 height 5
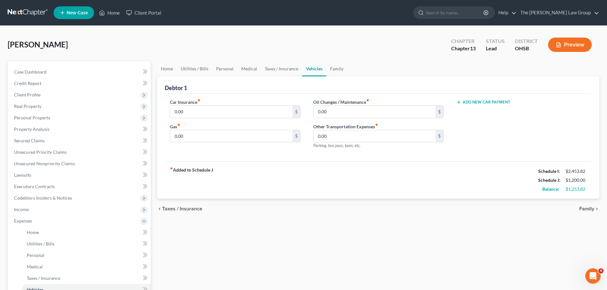
click at [586, 205] on div "chevron_left Taxes / Insurance Family chevron_right" at bounding box center [378, 209] width 442 height 20
click at [586, 207] on span "Family" at bounding box center [586, 208] width 15 height 5
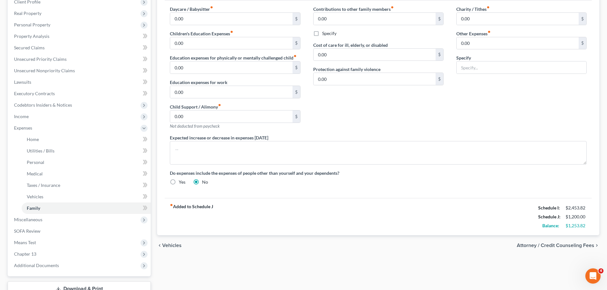
scroll to position [96, 0]
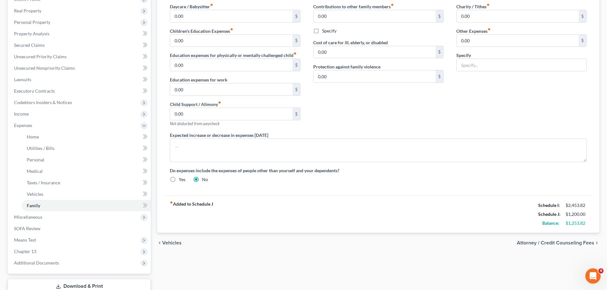
click at [569, 243] on span "Attorney / Credit Counseling Fees" at bounding box center [555, 242] width 77 height 5
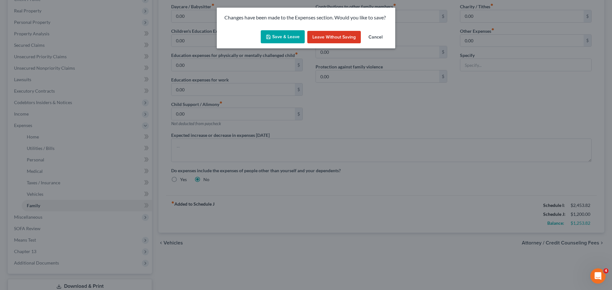
click at [285, 34] on button "Save & Leave" at bounding box center [283, 36] width 44 height 13
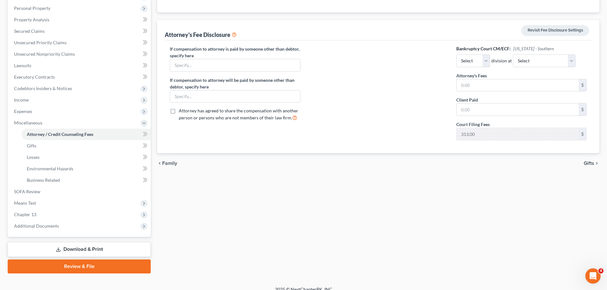
scroll to position [117, 0]
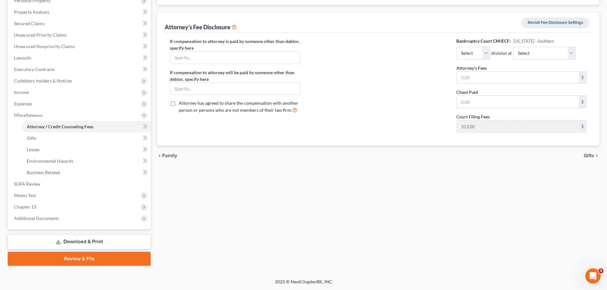
click at [589, 156] on span "Gifts" at bounding box center [588, 155] width 11 height 5
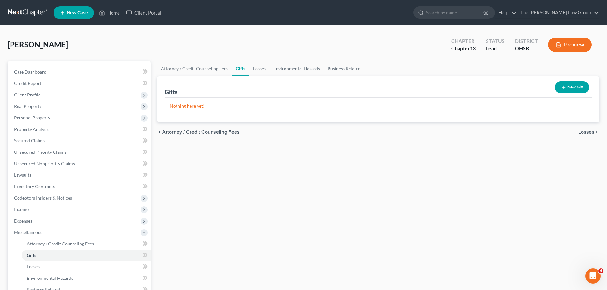
click at [594, 132] on icon "chevron_right" at bounding box center [596, 132] width 5 height 5
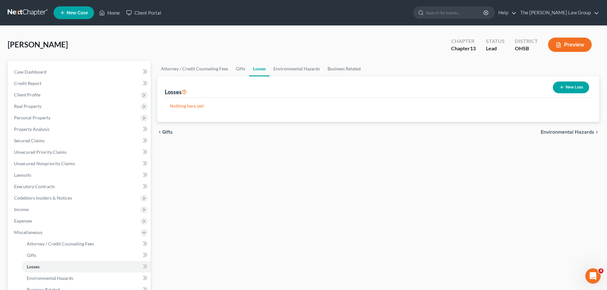
click at [594, 132] on icon "chevron_right" at bounding box center [596, 132] width 5 height 5
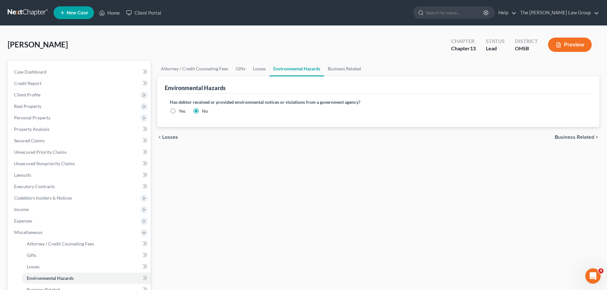
click at [587, 136] on span "Business Related" at bounding box center [573, 137] width 39 height 5
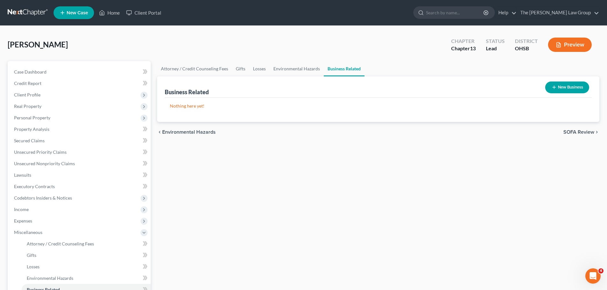
click at [568, 133] on span "SOFA Review" at bounding box center [578, 132] width 31 height 5
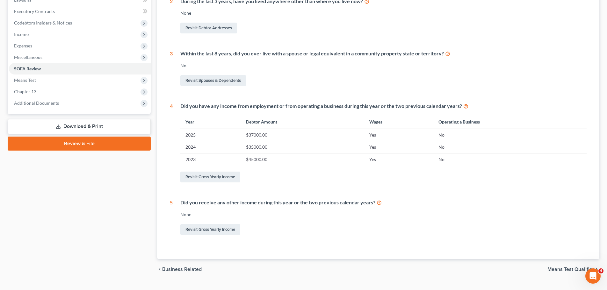
scroll to position [189, 0]
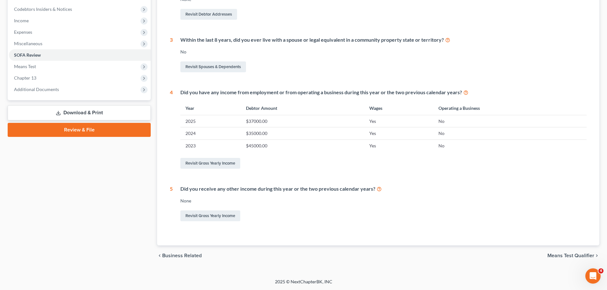
click at [558, 254] on span "Means Test Qualifier" at bounding box center [570, 255] width 47 height 5
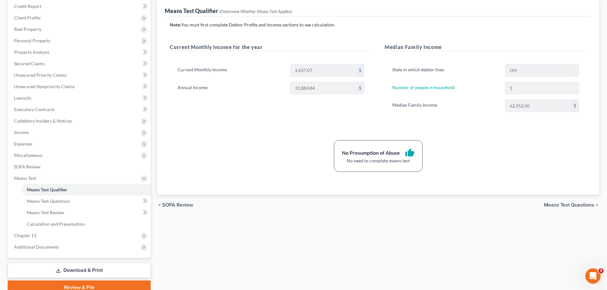
scroll to position [96, 0]
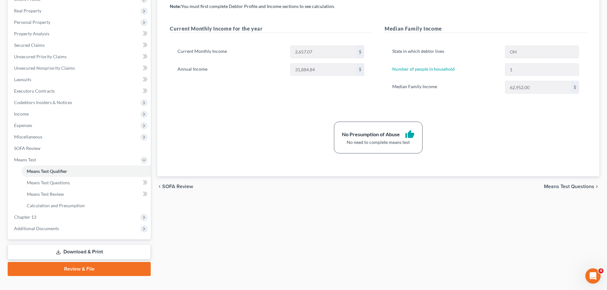
click at [556, 186] on span "Means Test Questions" at bounding box center [569, 186] width 50 height 5
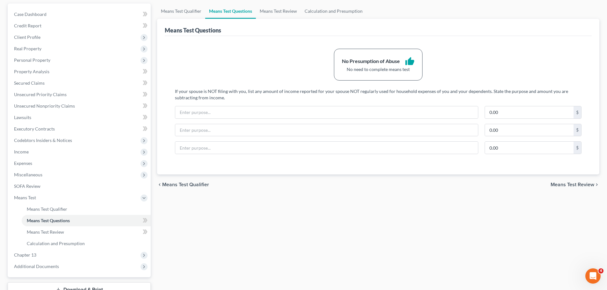
scroll to position [64, 0]
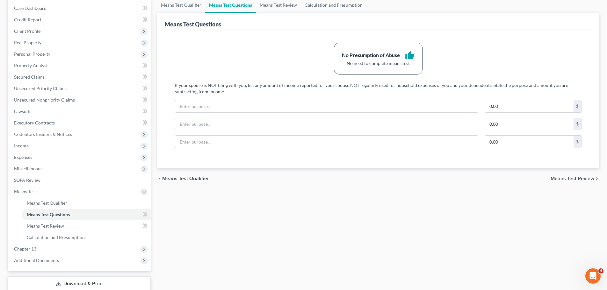
click at [573, 180] on span "Means Test Review" at bounding box center [572, 178] width 44 height 5
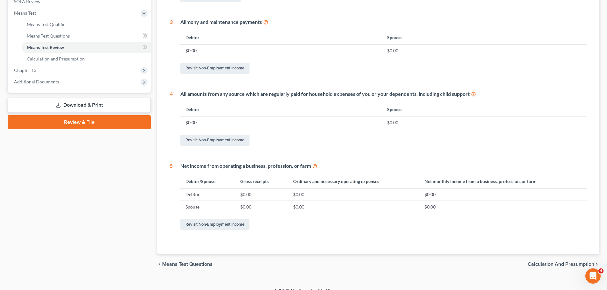
scroll to position [251, 0]
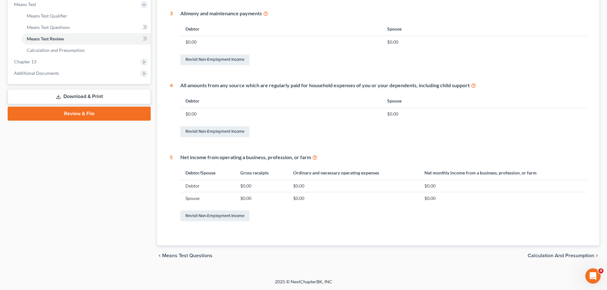
click at [550, 256] on span "Calculation and Presumption" at bounding box center [560, 255] width 67 height 5
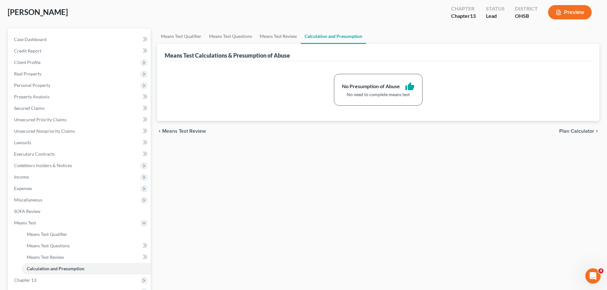
scroll to position [106, 0]
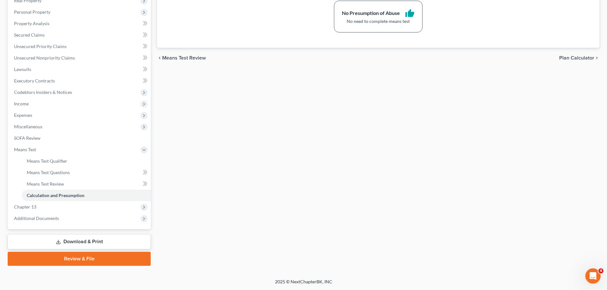
click at [573, 54] on div "chevron_left Means Test Review Plan Calculator chevron_right" at bounding box center [378, 58] width 442 height 20
click at [572, 58] on span "Plan Calculator" at bounding box center [576, 57] width 35 height 5
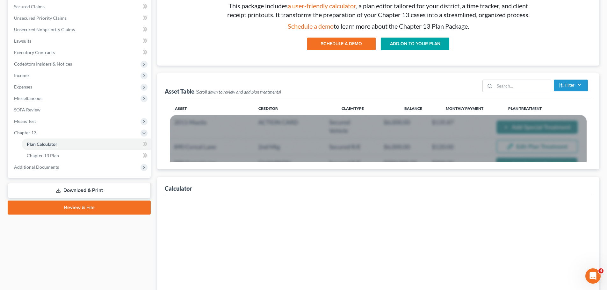
scroll to position [159, 0]
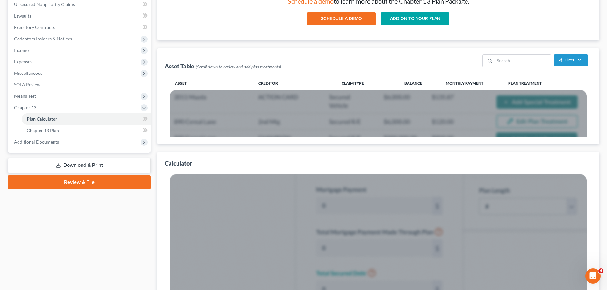
click at [108, 166] on link "Download & Print" at bounding box center [79, 165] width 143 height 15
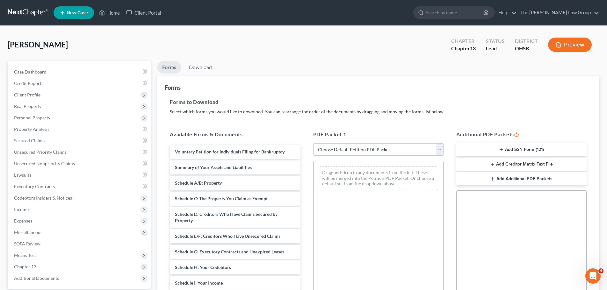
click at [399, 150] on select "Choose Default Petition PDF Packet Complete Bankruptcy Petition (all forms and …" at bounding box center [378, 149] width 130 height 13
select select "0"
click at [315, 143] on select "Choose Default Petition PDF Packet Complete Bankruptcy Petition (all forms and …" at bounding box center [378, 149] width 130 height 13
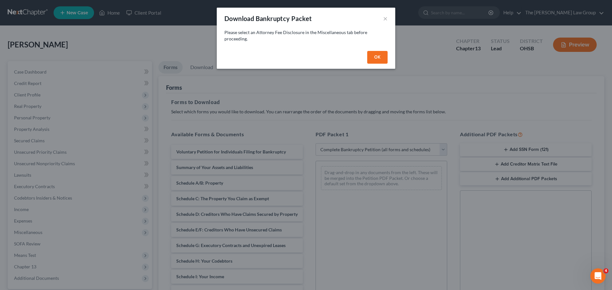
click at [373, 58] on button "OK" at bounding box center [377, 57] width 20 height 13
select select
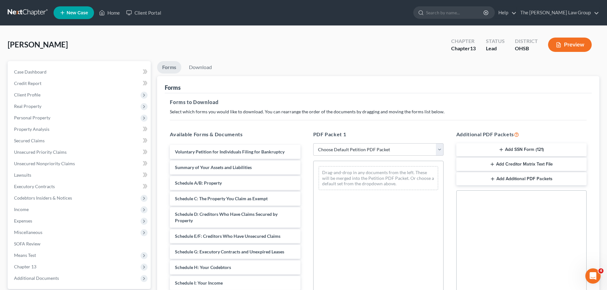
click at [503, 149] on icon "button" at bounding box center [500, 149] width 5 height 5
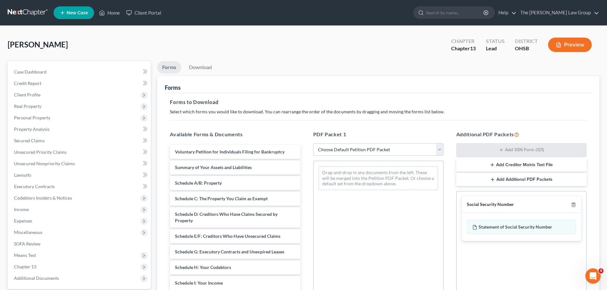
click at [496, 165] on button "Add Creditor Matrix Text File" at bounding box center [521, 164] width 130 height 13
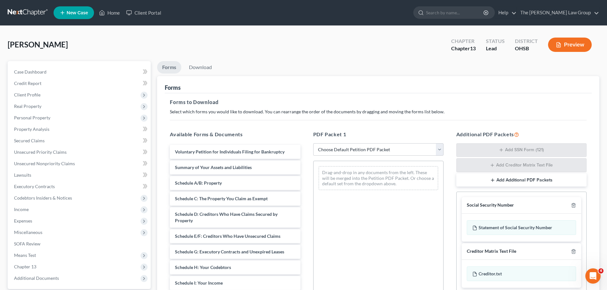
click at [495, 179] on icon "button" at bounding box center [492, 180] width 5 height 5
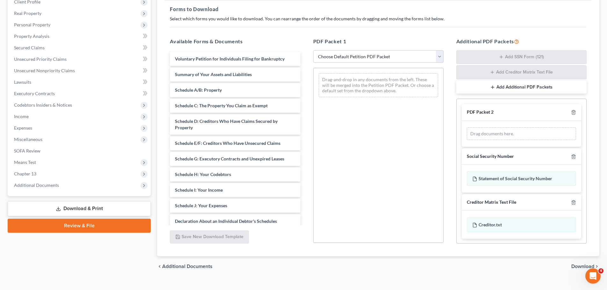
scroll to position [96, 0]
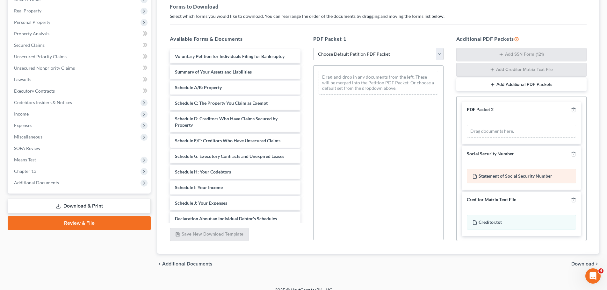
click at [488, 178] on div "Statement of Social Security Number" at bounding box center [521, 176] width 109 height 15
click at [501, 175] on div "Statement of Social Security Number" at bounding box center [521, 176] width 109 height 15
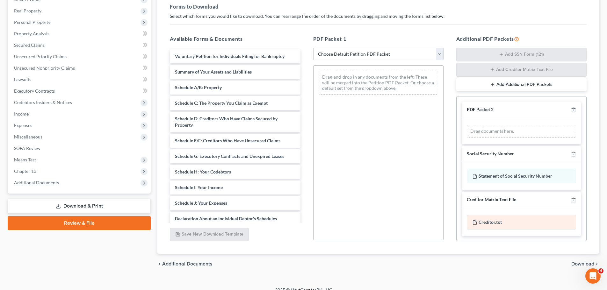
click at [500, 221] on div "Creditor.txt" at bounding box center [521, 222] width 109 height 15
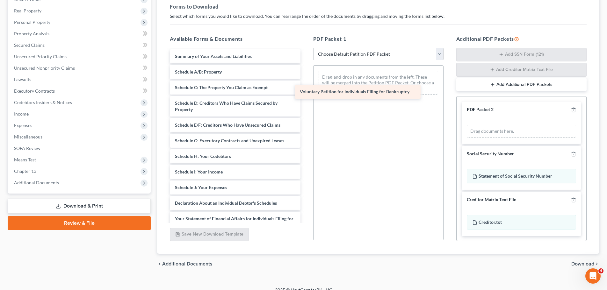
drag, startPoint x: 229, startPoint y: 55, endPoint x: 353, endPoint y: 89, distance: 128.9
click at [305, 89] on div "Voluntary Petition for Individuals Filing for Bankruptcy Voluntary Petition for…" at bounding box center [235, 182] width 140 height 267
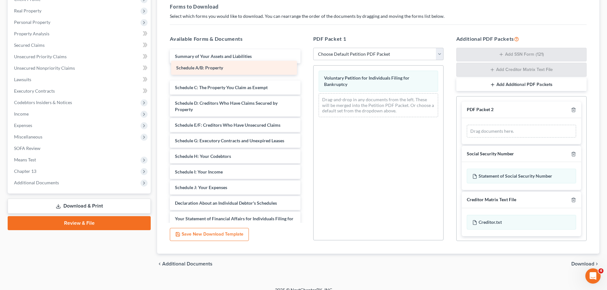
drag, startPoint x: 208, startPoint y: 72, endPoint x: 209, endPoint y: 68, distance: 4.3
click at [209, 68] on div "Schedule A/B: Property Summary of Your Assets and Liabilities Schedule A/B: Pro…" at bounding box center [235, 182] width 140 height 267
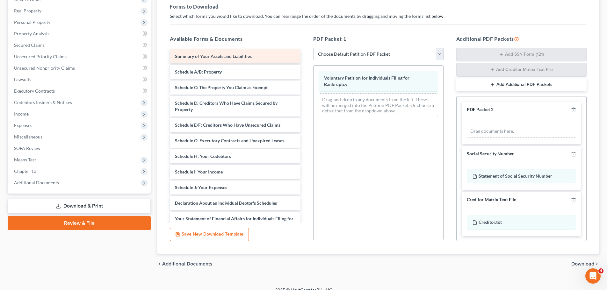
click at [205, 56] on span "Summary of Your Assets and Liabilities" at bounding box center [213, 56] width 77 height 5
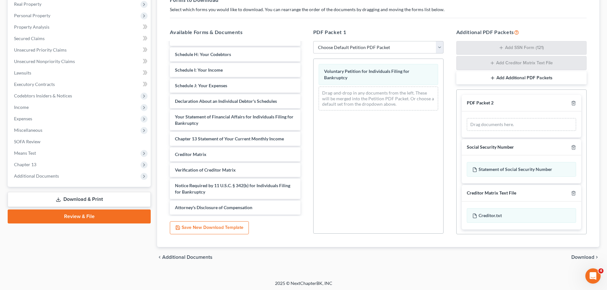
scroll to position [104, 0]
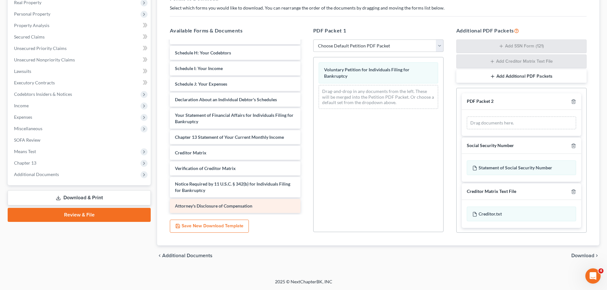
click at [220, 202] on div "Attorney's Disclosure of Compensation" at bounding box center [235, 206] width 130 height 14
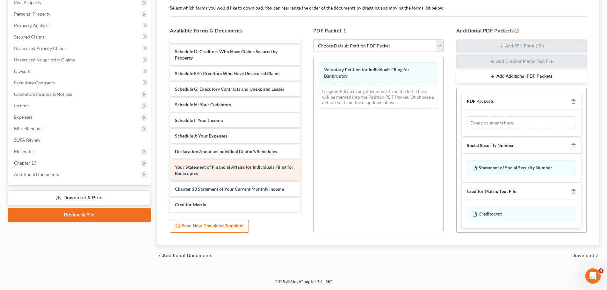
scroll to position [0, 0]
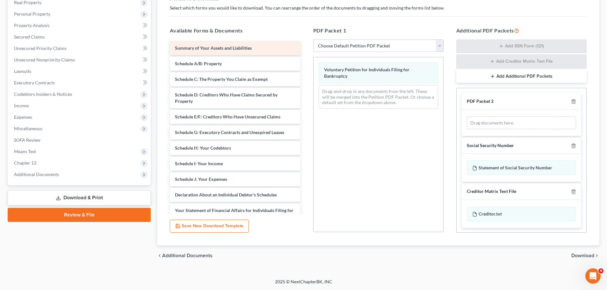
click at [211, 48] on span "Summary of Your Assets and Liabilities" at bounding box center [213, 47] width 77 height 5
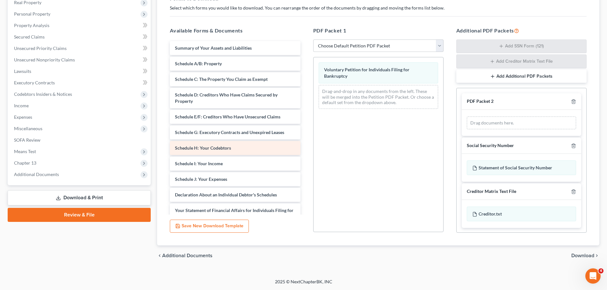
click at [212, 147] on span "Schedule H: Your Codebtors" at bounding box center [203, 147] width 56 height 5
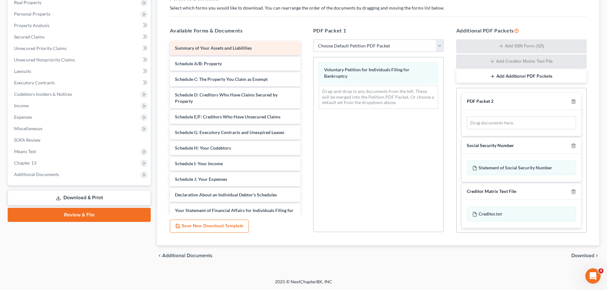
click at [220, 49] on span "Summary of Your Assets and Liabilities" at bounding box center [213, 47] width 77 height 5
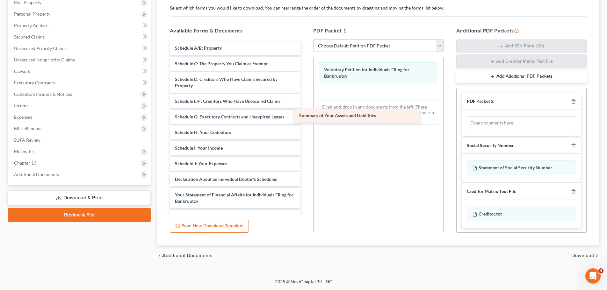
drag, startPoint x: 215, startPoint y: 50, endPoint x: 343, endPoint y: 114, distance: 142.9
click at [305, 114] on div "Summary of Your Assets and Liabilities Summary of Your Assets and Liabilities S…" at bounding box center [235, 167] width 140 height 252
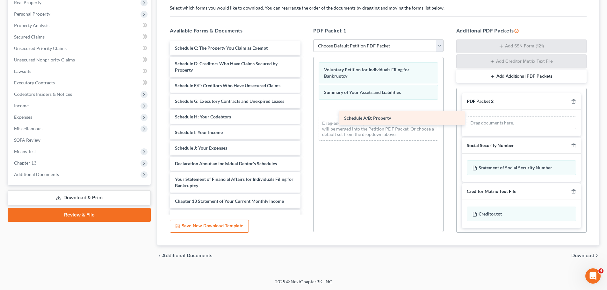
drag, startPoint x: 200, startPoint y: 49, endPoint x: 370, endPoint y: 120, distance: 184.3
click at [305, 120] on div "Schedule A/B: Property Schedule A/B: Property Schedule C: The Property You Clai…" at bounding box center [235, 159] width 140 height 236
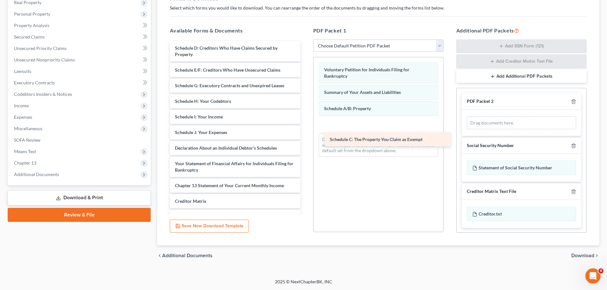
drag, startPoint x: 202, startPoint y: 47, endPoint x: 356, endPoint y: 139, distance: 179.8
click at [305, 139] on div "Schedule C: The Property You Claim as Exempt Schedule C: The Property You Claim…" at bounding box center [235, 151] width 140 height 220
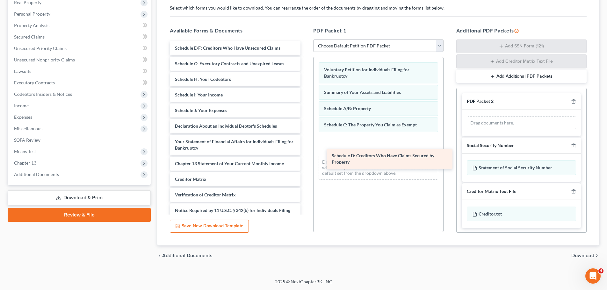
drag, startPoint x: 205, startPoint y: 52, endPoint x: 356, endPoint y: 164, distance: 188.4
click at [305, 164] on div "Schedule D: Creditors Who Have Claims Secured by Property Schedule D: Creditors…" at bounding box center [235, 140] width 140 height 198
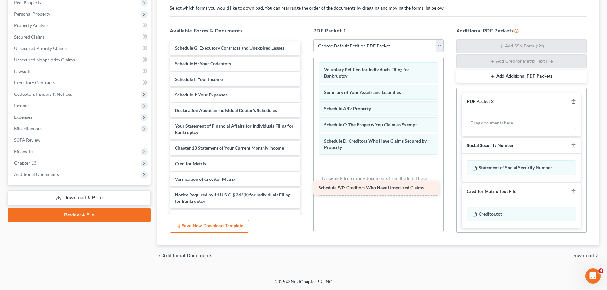
drag, startPoint x: 192, startPoint y: 48, endPoint x: 336, endPoint y: 188, distance: 200.2
click at [305, 188] on div "Schedule E/F: Creditors Who Have Unsecured Claims Schedule E/F: Creditors Who H…" at bounding box center [235, 132] width 140 height 183
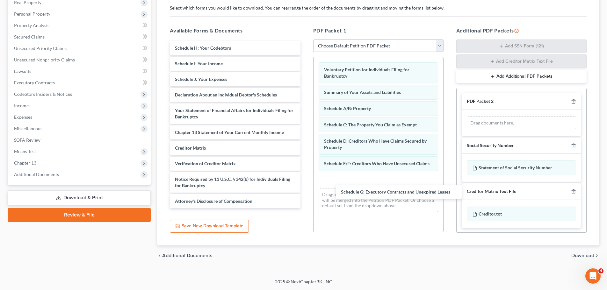
drag, startPoint x: 197, startPoint y: 47, endPoint x: 329, endPoint y: 179, distance: 187.4
click at [305, 198] on div "Schedule G: Executory Contracts and Unexpired Leases Schedule G: Executory Cont…" at bounding box center [235, 124] width 140 height 167
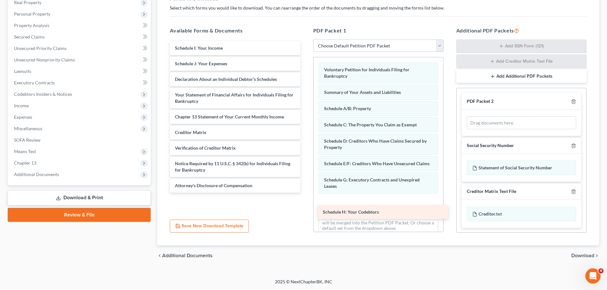
drag, startPoint x: 199, startPoint y: 46, endPoint x: 347, endPoint y: 210, distance: 220.8
click at [305, 193] on div "Schedule H: Your Codebtors Schedule H: Your Codebtors Schedule I: Your Income S…" at bounding box center [235, 117] width 140 height 152
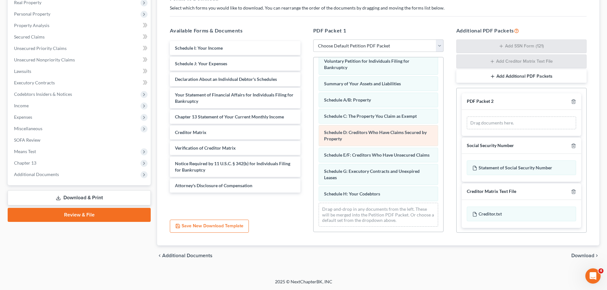
scroll to position [15, 0]
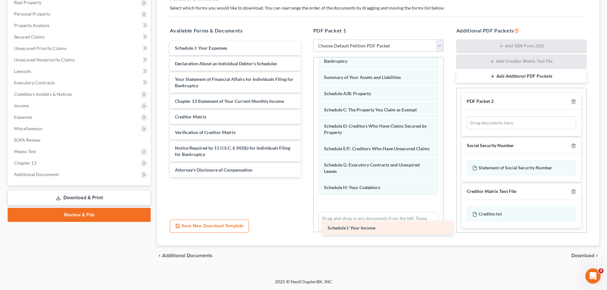
drag, startPoint x: 198, startPoint y: 48, endPoint x: 351, endPoint y: 228, distance: 235.9
click at [305, 177] on div "Schedule I: Your Income Schedule I: Your Income Schedule J: Your Expenses Decla…" at bounding box center [235, 109] width 140 height 136
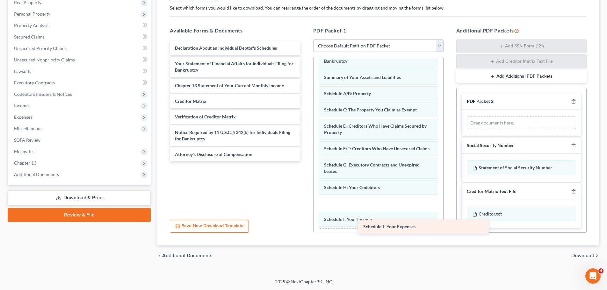
drag, startPoint x: 201, startPoint y: 47, endPoint x: 388, endPoint y: 226, distance: 259.7
click at [305, 161] on div "Schedule J: Your Expenses Schedule J: Your Expenses Declaration About an Indivi…" at bounding box center [235, 101] width 140 height 120
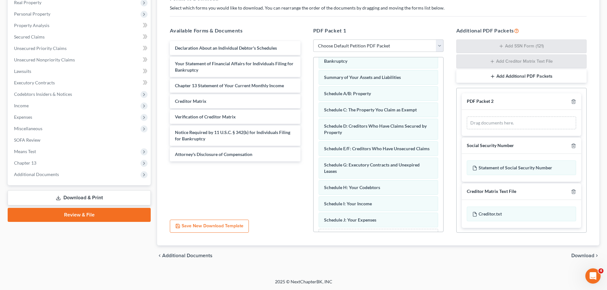
scroll to position [47, 0]
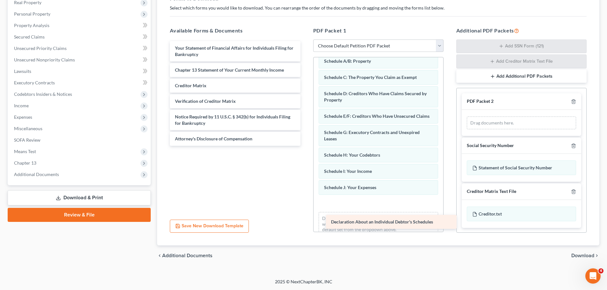
drag, startPoint x: 205, startPoint y: 50, endPoint x: 361, endPoint y: 224, distance: 233.4
click at [305, 146] on div "Declaration About an Individual Debtor's Schedules Declaration About an Individ…" at bounding box center [235, 93] width 140 height 105
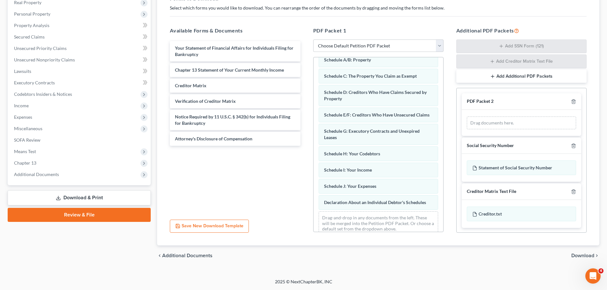
scroll to position [64, 0]
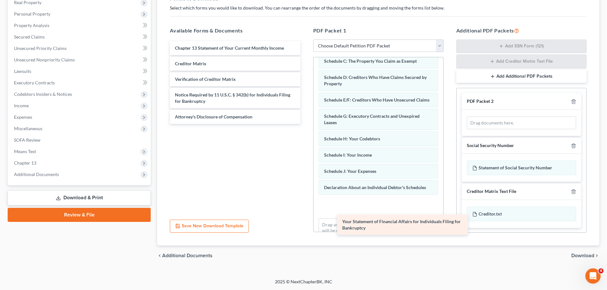
drag, startPoint x: 202, startPoint y: 49, endPoint x: 371, endPoint y: 218, distance: 238.9
click at [305, 124] on div "Your Statement of Financial Affairs for Individuals Filing for Bankruptcy Your …" at bounding box center [235, 82] width 140 height 83
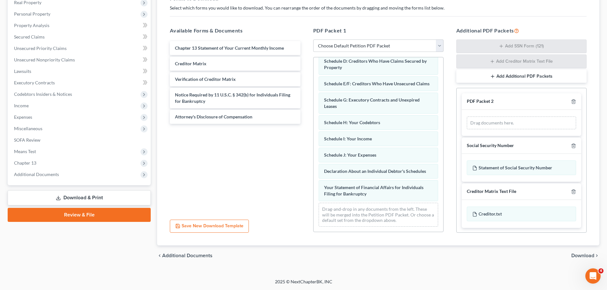
scroll to position [86, 0]
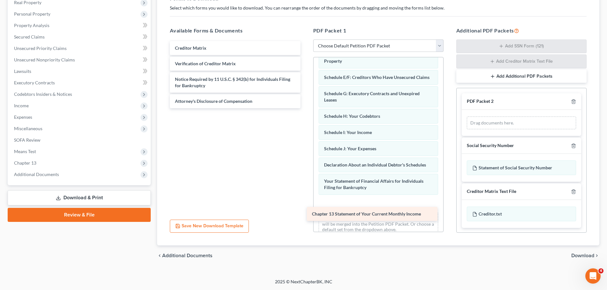
drag, startPoint x: 243, startPoint y: 52, endPoint x: 380, endPoint y: 220, distance: 217.4
click at [305, 108] on div "Chapter 13 Statement of Your Current Monthly Income Chapter 13 Statement of You…" at bounding box center [235, 74] width 140 height 67
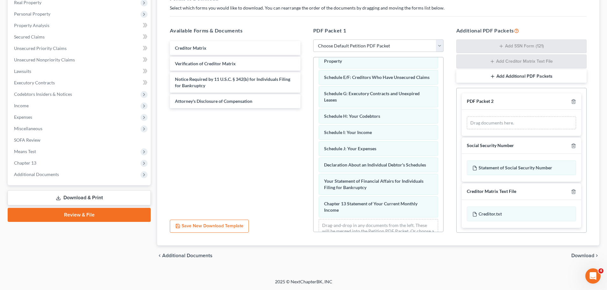
scroll to position [109, 0]
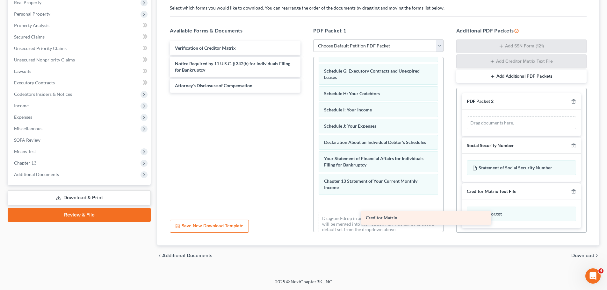
drag, startPoint x: 186, startPoint y: 46, endPoint x: 370, endPoint y: 217, distance: 250.6
click at [305, 93] on div "Creditor Matrix Creditor Matrix Verification of Creditor Matrix Notice Required…" at bounding box center [235, 67] width 140 height 52
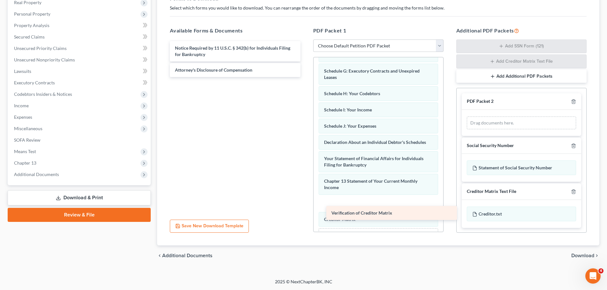
drag, startPoint x: 184, startPoint y: 50, endPoint x: 343, endPoint y: 223, distance: 235.1
click at [305, 77] on div "Verification of Creditor Matrix Verification of Creditor Matrix Notice Required…" at bounding box center [235, 59] width 140 height 36
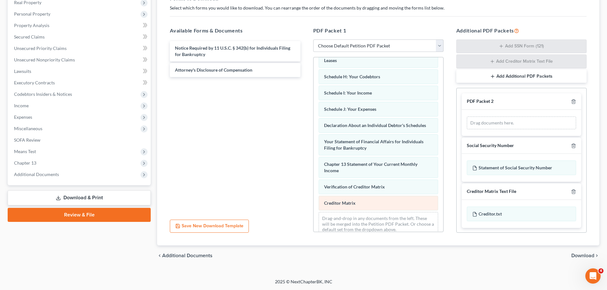
scroll to position [141, 0]
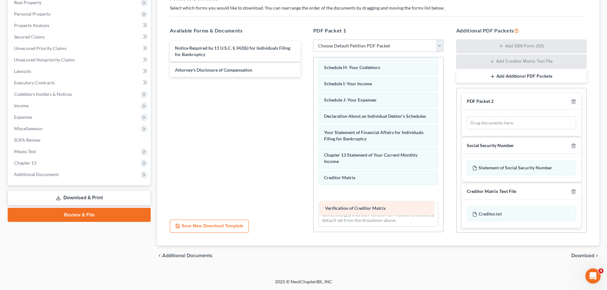
drag, startPoint x: 354, startPoint y: 179, endPoint x: 354, endPoint y: 210, distance: 30.6
click at [354, 210] on div "Verification of Creditor Matrix Voluntary Petition for Individuals Filing for B…" at bounding box center [378, 77] width 130 height 310
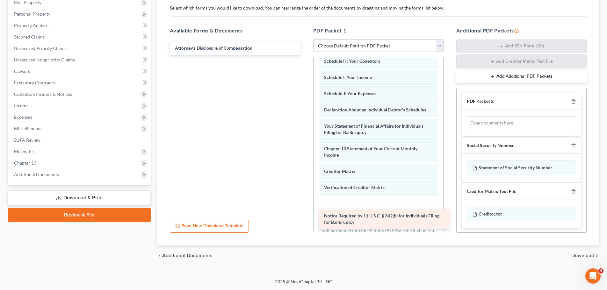
drag, startPoint x: 208, startPoint y: 53, endPoint x: 357, endPoint y: 220, distance: 224.5
click at [305, 55] on div "Notice Required by 11 U.S.C. § 342(b) for Individuals Filing for Bankruptcy Not…" at bounding box center [235, 48] width 140 height 14
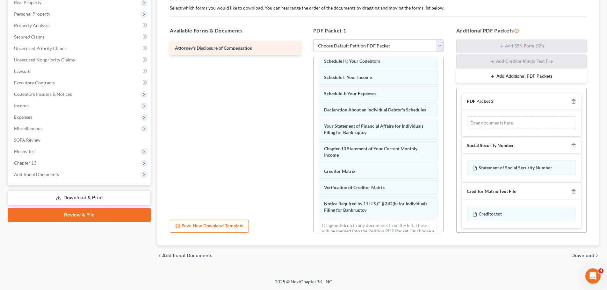
click at [225, 52] on div "Attorney's Disclosure of Compensation" at bounding box center [235, 48] width 130 height 14
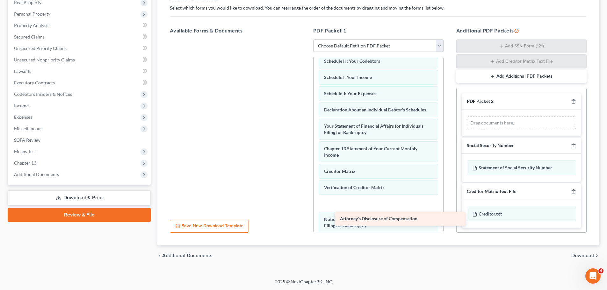
drag, startPoint x: 228, startPoint y: 49, endPoint x: 395, endPoint y: 213, distance: 234.2
click at [305, 39] on div "Attorney's Disclosure of Compensation Attorney's Disclosure of Compensation" at bounding box center [235, 39] width 140 height 0
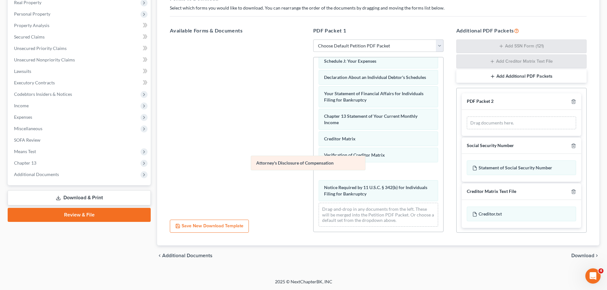
scroll to position [164, 0]
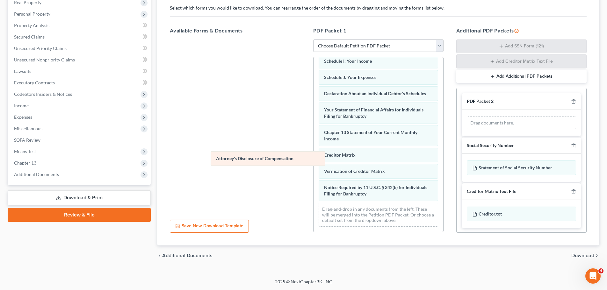
drag, startPoint x: 338, startPoint y: 169, endPoint x: 230, endPoint y: 156, distance: 108.7
click at [313, 156] on div "Attorney's Disclosure of Compensation Voluntary Petition for Individuals Filing…" at bounding box center [378, 66] width 130 height 332
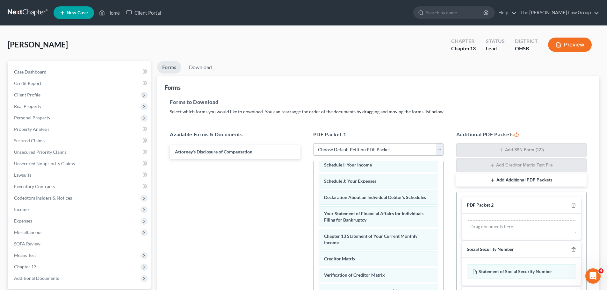
scroll to position [104, 0]
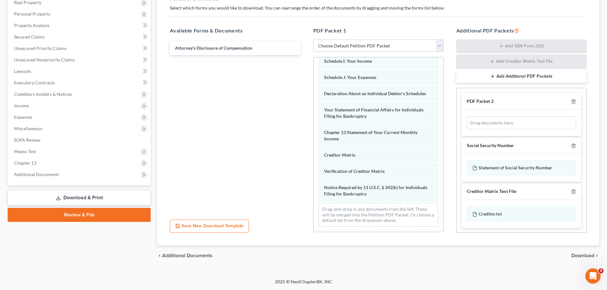
click at [583, 256] on span "Download" at bounding box center [582, 255] width 23 height 5
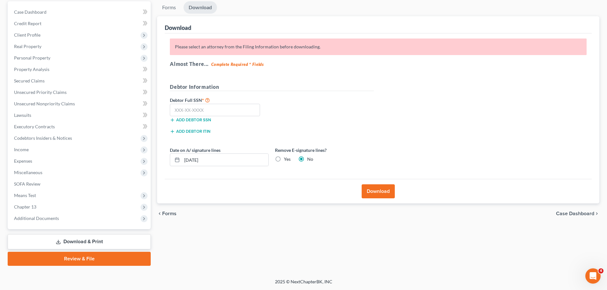
scroll to position [60, 0]
click at [382, 193] on button "Download" at bounding box center [377, 191] width 33 height 14
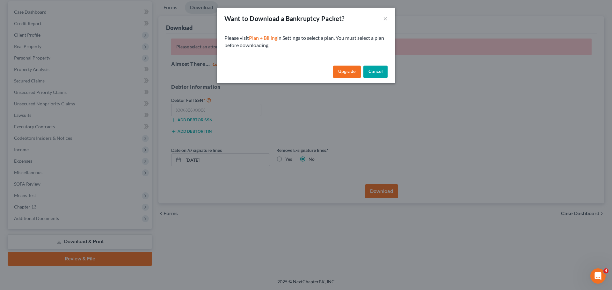
click at [375, 73] on button "Cancel" at bounding box center [375, 72] width 24 height 13
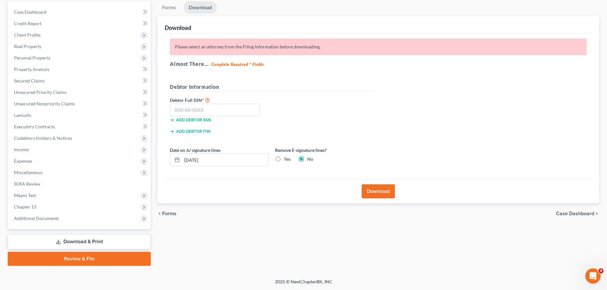
click at [88, 247] on link "Download & Print" at bounding box center [79, 241] width 143 height 15
click at [109, 240] on link "Download & Print" at bounding box center [79, 241] width 143 height 15
click at [216, 110] on input "text" at bounding box center [215, 110] width 90 height 13
click at [237, 77] on div "Please select an attorney from the Filing Information before downloading. Almos…" at bounding box center [378, 106] width 427 height 146
click at [242, 68] on div "Please select an attorney from the Filing Information before downloading. Almos…" at bounding box center [378, 106] width 427 height 146
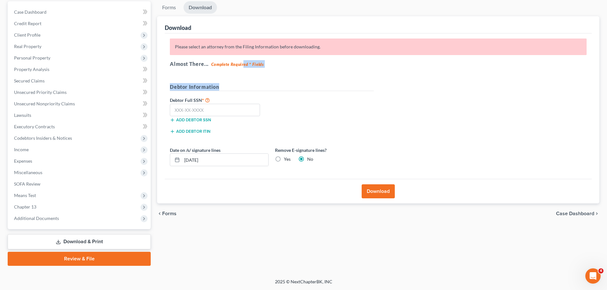
click at [167, 216] on span "Forms" at bounding box center [169, 213] width 14 height 5
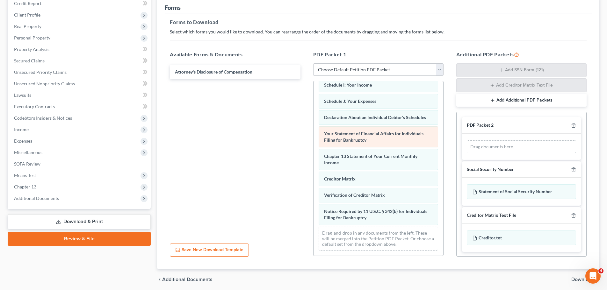
scroll to position [104, 0]
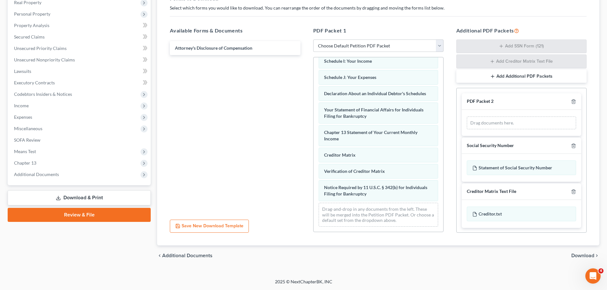
click at [100, 199] on link "Download & Print" at bounding box center [79, 197] width 143 height 15
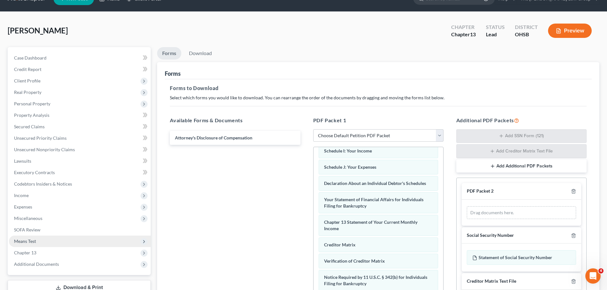
scroll to position [0, 0]
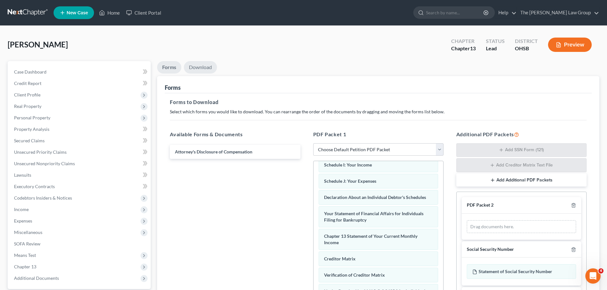
click at [194, 63] on link "Download" at bounding box center [200, 67] width 33 height 12
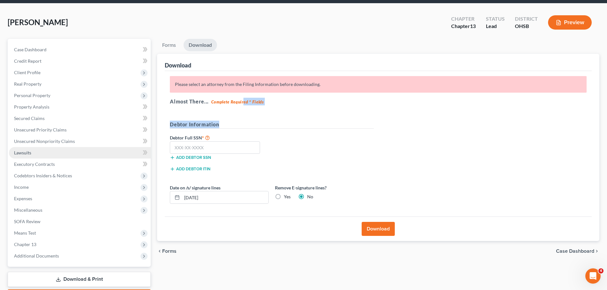
scroll to position [60, 0]
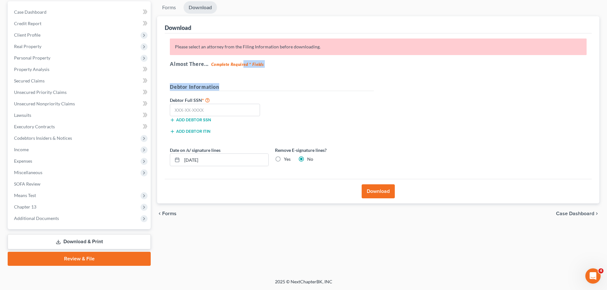
click at [101, 239] on link "Download & Print" at bounding box center [79, 241] width 143 height 15
click at [99, 242] on link "Download & Print" at bounding box center [79, 241] width 143 height 15
click at [90, 242] on link "Download & Print" at bounding box center [79, 241] width 143 height 15
click at [95, 260] on link "Review & File" at bounding box center [79, 259] width 143 height 14
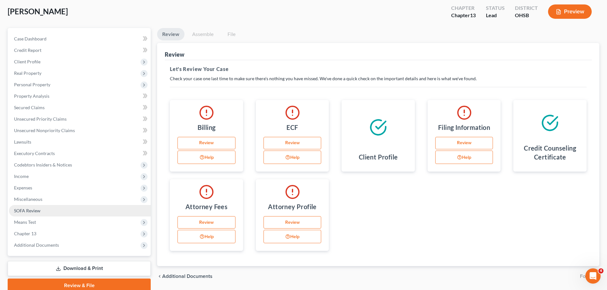
scroll to position [60, 0]
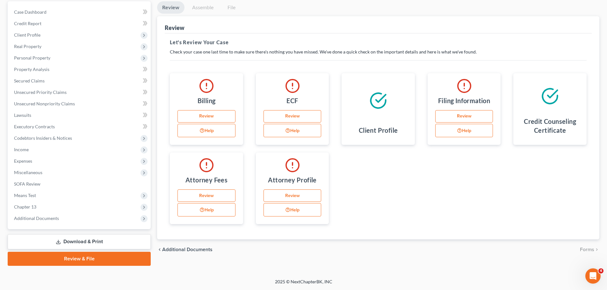
click at [92, 243] on link "Download & Print" at bounding box center [79, 241] width 143 height 15
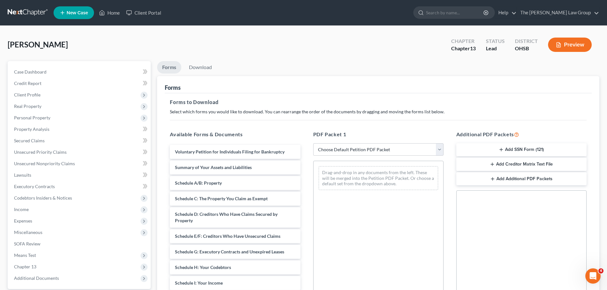
click at [202, 104] on h5 "Forms to Download" at bounding box center [378, 102] width 417 height 8
click at [203, 70] on link "Download" at bounding box center [200, 67] width 33 height 12
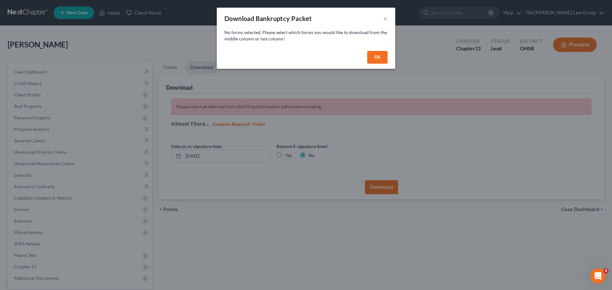
click at [379, 60] on button "OK" at bounding box center [377, 57] width 20 height 13
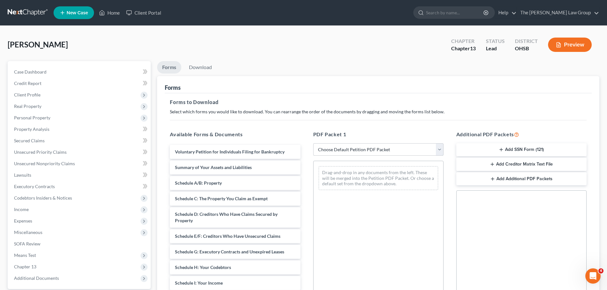
click at [376, 151] on select "Choose Default Petition PDF Packet Complete Bankruptcy Petition (all forms and …" at bounding box center [378, 149] width 130 height 13
select select "0"
click at [315, 143] on select "Choose Default Petition PDF Packet Complete Bankruptcy Petition (all forms and …" at bounding box center [378, 149] width 130 height 13
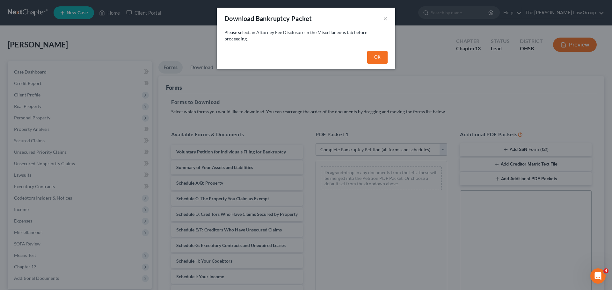
click at [373, 56] on button "OK" at bounding box center [377, 57] width 20 height 13
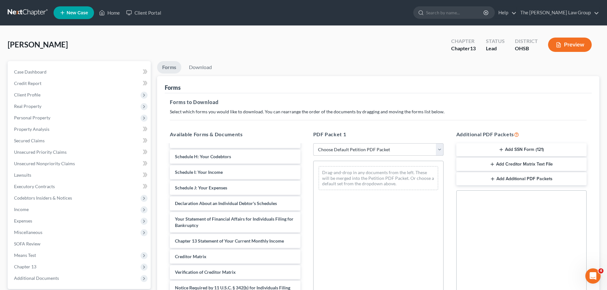
click at [370, 149] on select "Choose Default Petition PDF Packet Complete Bankruptcy Petition (all forms and …" at bounding box center [378, 149] width 130 height 13
select select "0"
click at [315, 143] on select "Choose Default Petition PDF Packet Complete Bankruptcy Petition (all forms and …" at bounding box center [378, 149] width 130 height 13
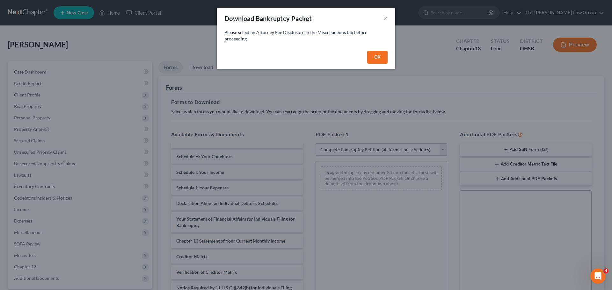
click at [380, 55] on button "OK" at bounding box center [377, 57] width 20 height 13
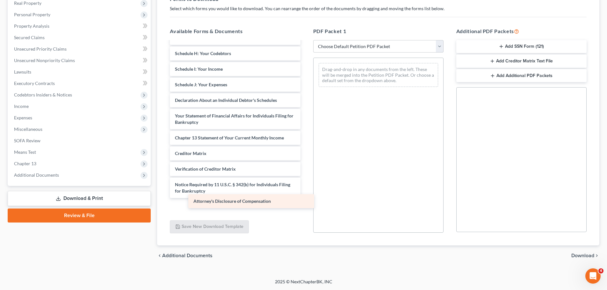
scroll to position [95, 0]
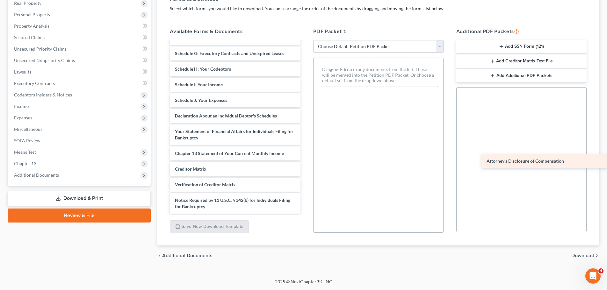
drag, startPoint x: 219, startPoint y: 206, endPoint x: 535, endPoint y: 161, distance: 319.2
click at [305, 161] on div "Attorney's Disclosure of Compensation Voluntary Petition for Individuals Filing…" at bounding box center [235, 79] width 140 height 267
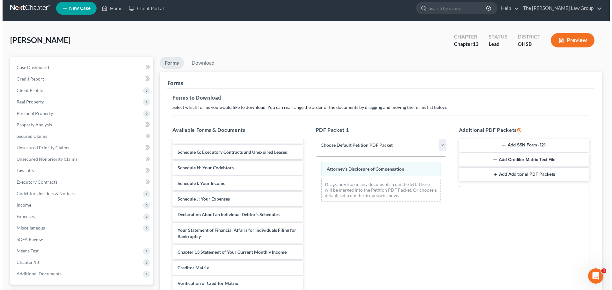
scroll to position [0, 0]
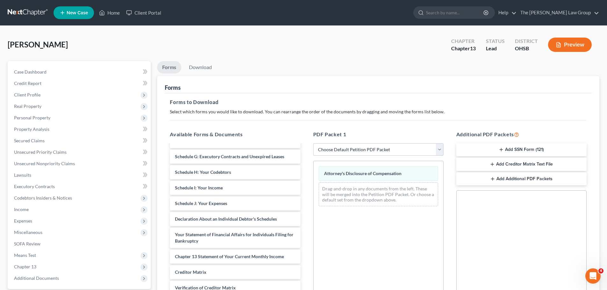
click at [376, 146] on select "Choose Default Petition PDF Packet Complete Bankruptcy Petition (all forms and …" at bounding box center [378, 149] width 130 height 13
select select "0"
click at [315, 143] on select "Choose Default Petition PDF Packet Complete Bankruptcy Petition (all forms and …" at bounding box center [378, 149] width 130 height 13
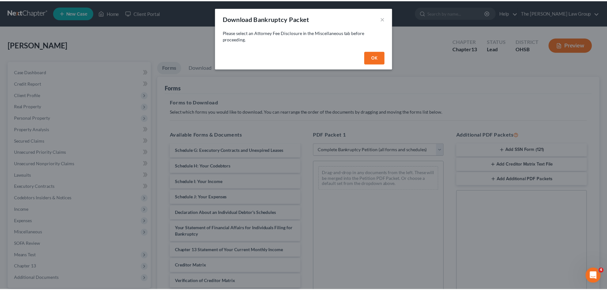
scroll to position [111, 0]
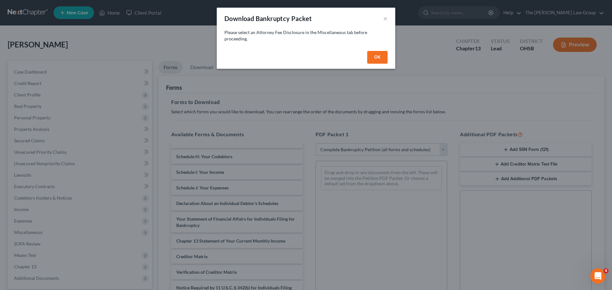
click at [376, 58] on button "OK" at bounding box center [377, 57] width 20 height 13
select select
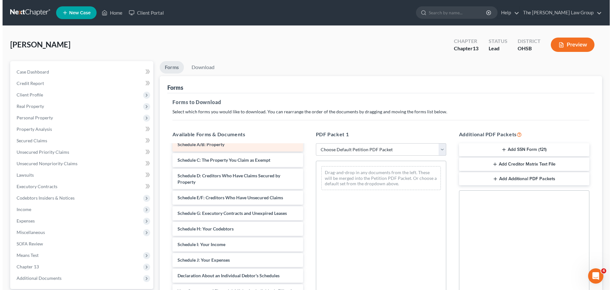
scroll to position [0, 0]
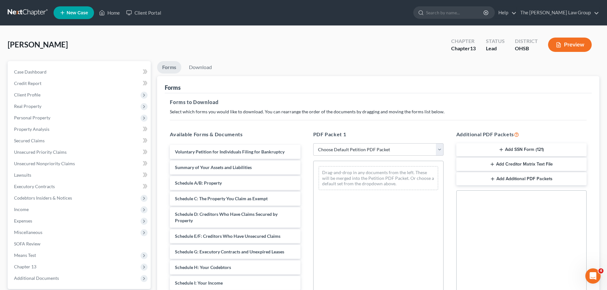
click at [568, 47] on button "Preview" at bounding box center [570, 45] width 44 height 14
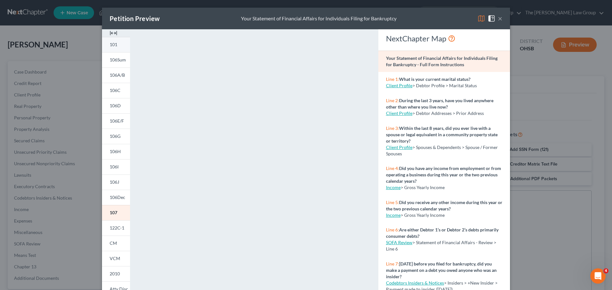
click at [113, 46] on span "101" at bounding box center [114, 44] width 8 height 5
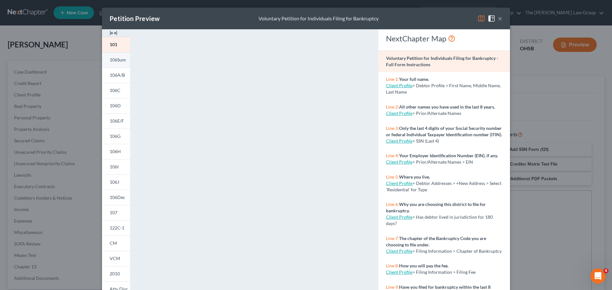
click at [116, 59] on span "106Sum" at bounding box center [118, 59] width 16 height 5
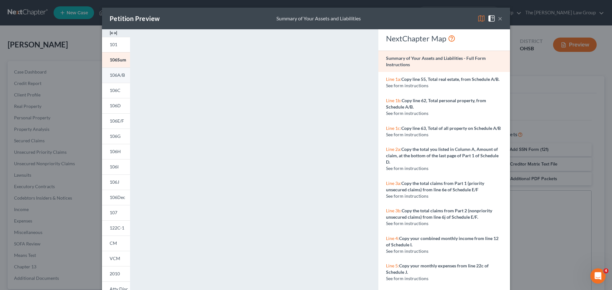
click at [116, 73] on span "106A/B" at bounding box center [117, 74] width 15 height 5
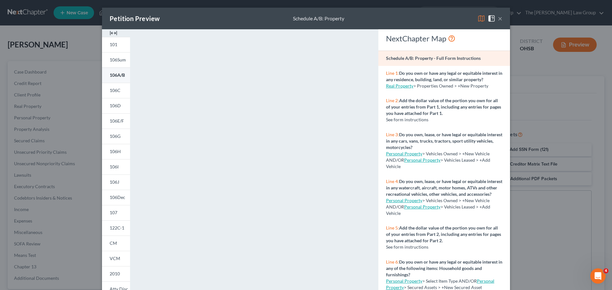
click at [115, 72] on link "106A/B" at bounding box center [116, 75] width 28 height 15
click at [105, 91] on link "106C" at bounding box center [116, 90] width 28 height 15
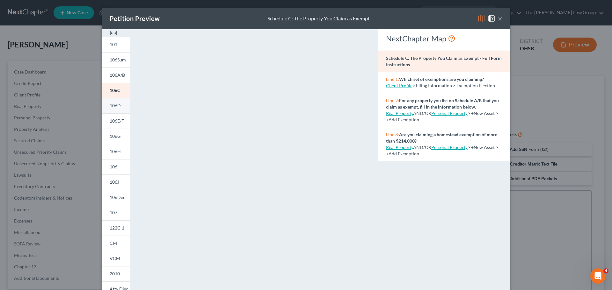
click at [113, 105] on span "106D" at bounding box center [115, 105] width 11 height 5
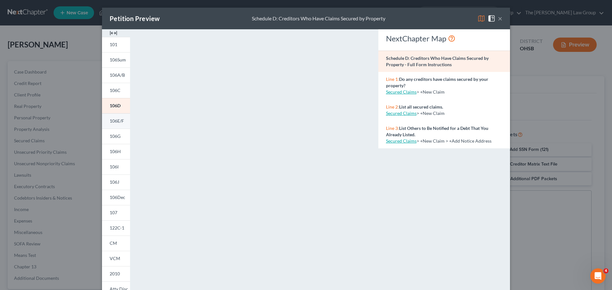
click at [119, 119] on span "106E/F" at bounding box center [117, 120] width 14 height 5
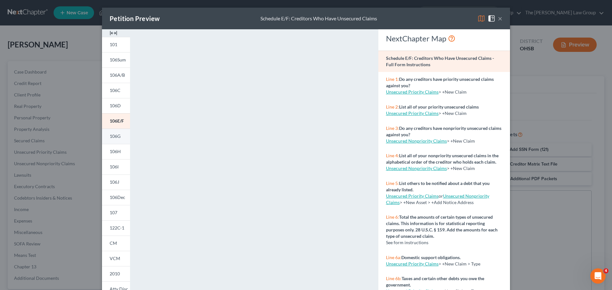
click at [110, 137] on span "106G" at bounding box center [115, 135] width 11 height 5
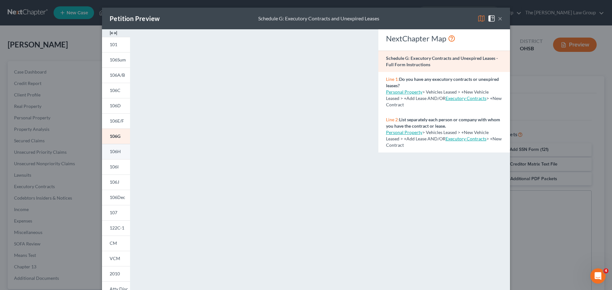
click at [116, 150] on span "106H" at bounding box center [115, 151] width 11 height 5
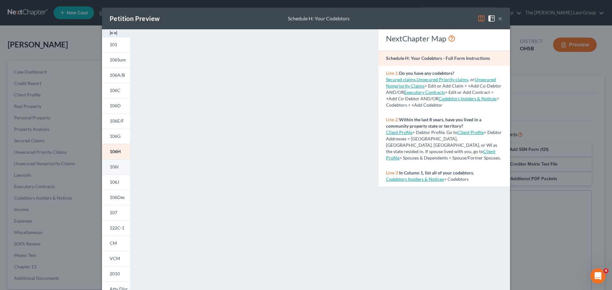
click at [115, 167] on span "106I" at bounding box center [114, 166] width 9 height 5
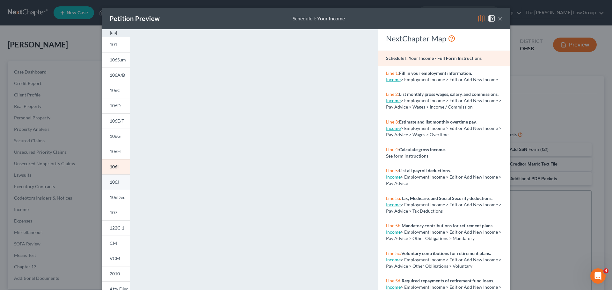
click at [115, 180] on span "106J" at bounding box center [115, 181] width 10 height 5
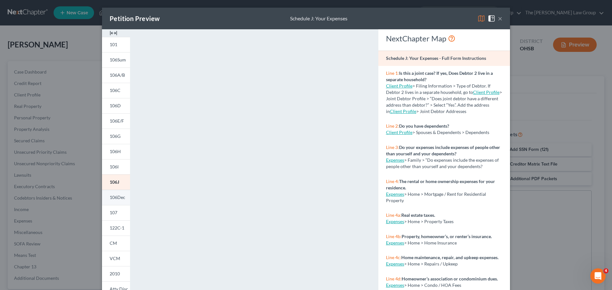
click at [119, 199] on span "106Dec" at bounding box center [118, 197] width 16 height 5
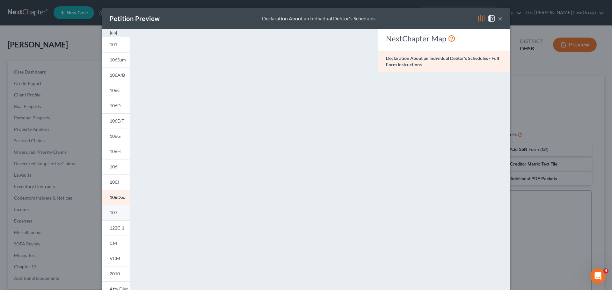
click at [116, 214] on link "107" at bounding box center [116, 212] width 28 height 15
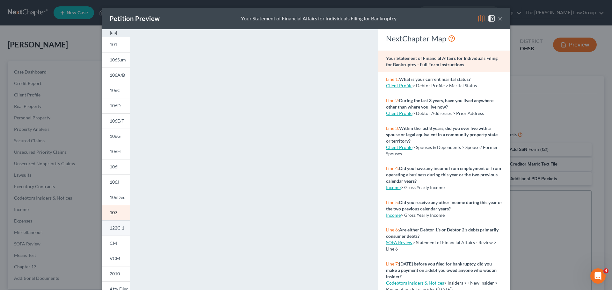
click at [110, 229] on span "122C-1" at bounding box center [117, 227] width 15 height 5
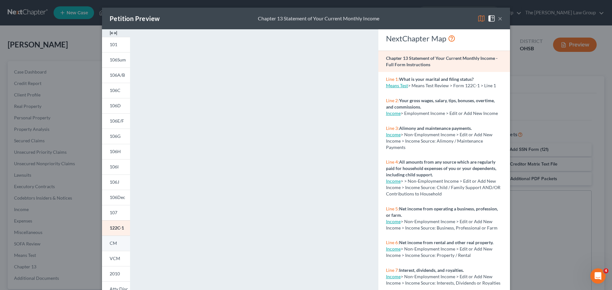
click at [108, 238] on link "CM" at bounding box center [116, 243] width 28 height 15
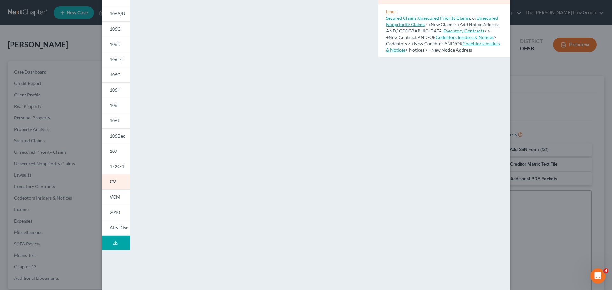
scroll to position [69, 0]
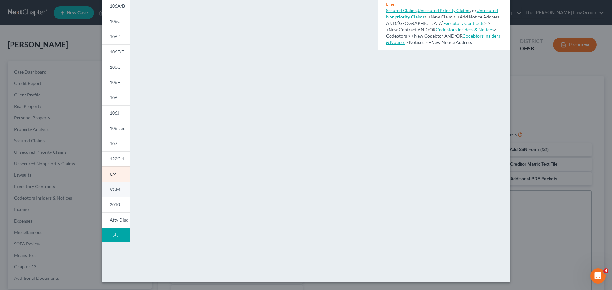
click at [118, 193] on link "VCM" at bounding box center [116, 189] width 28 height 15
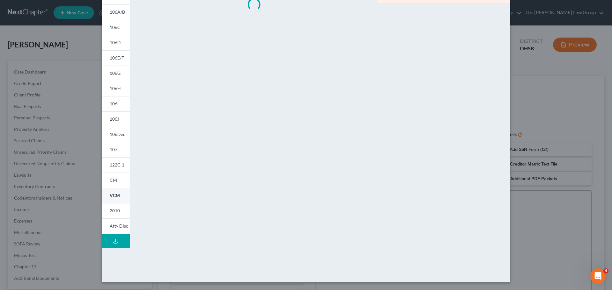
scroll to position [63, 0]
click at [118, 193] on link "VCM" at bounding box center [116, 195] width 28 height 15
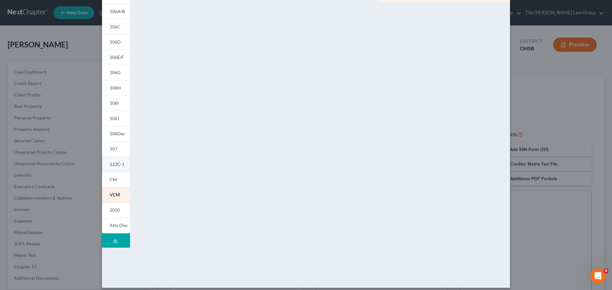
scroll to position [69, 0]
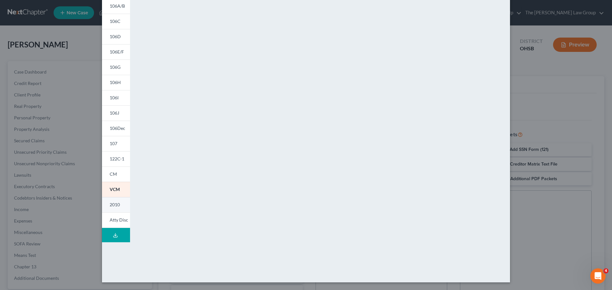
click at [114, 205] on span "2010" at bounding box center [115, 204] width 10 height 5
click at [118, 220] on span "Atty Disc" at bounding box center [119, 219] width 18 height 5
